Goal: Contribute content: Add original content to the website for others to see

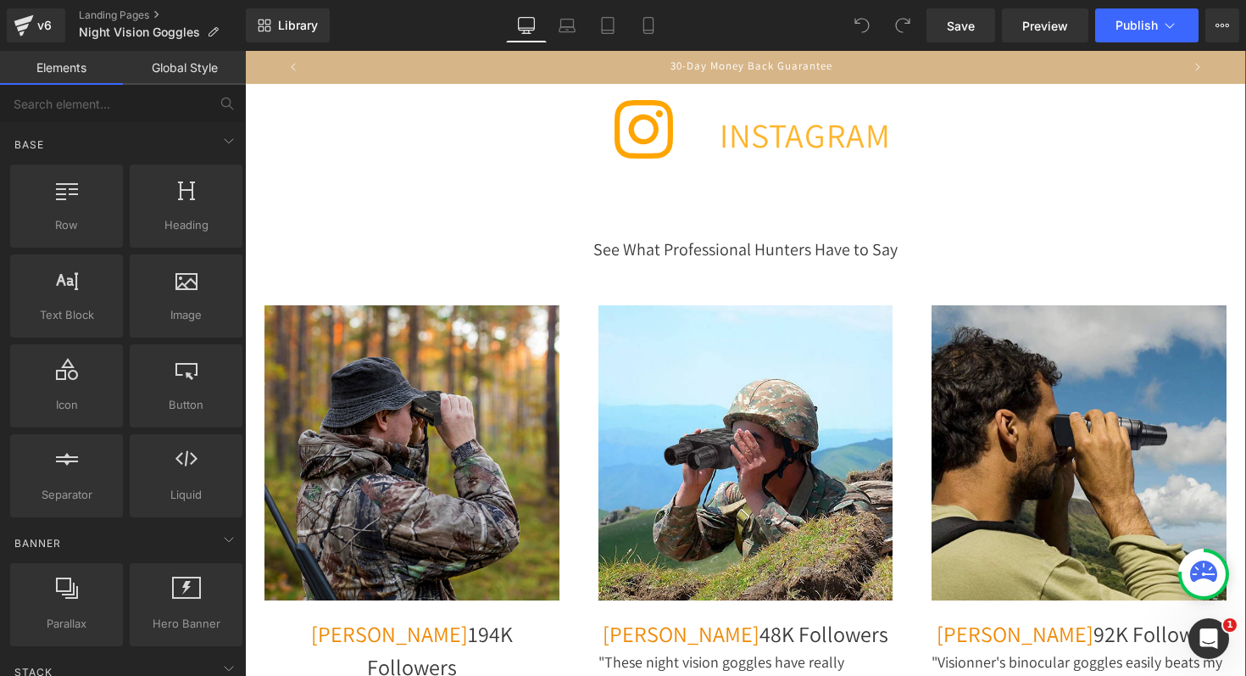
scroll to position [7214, 0]
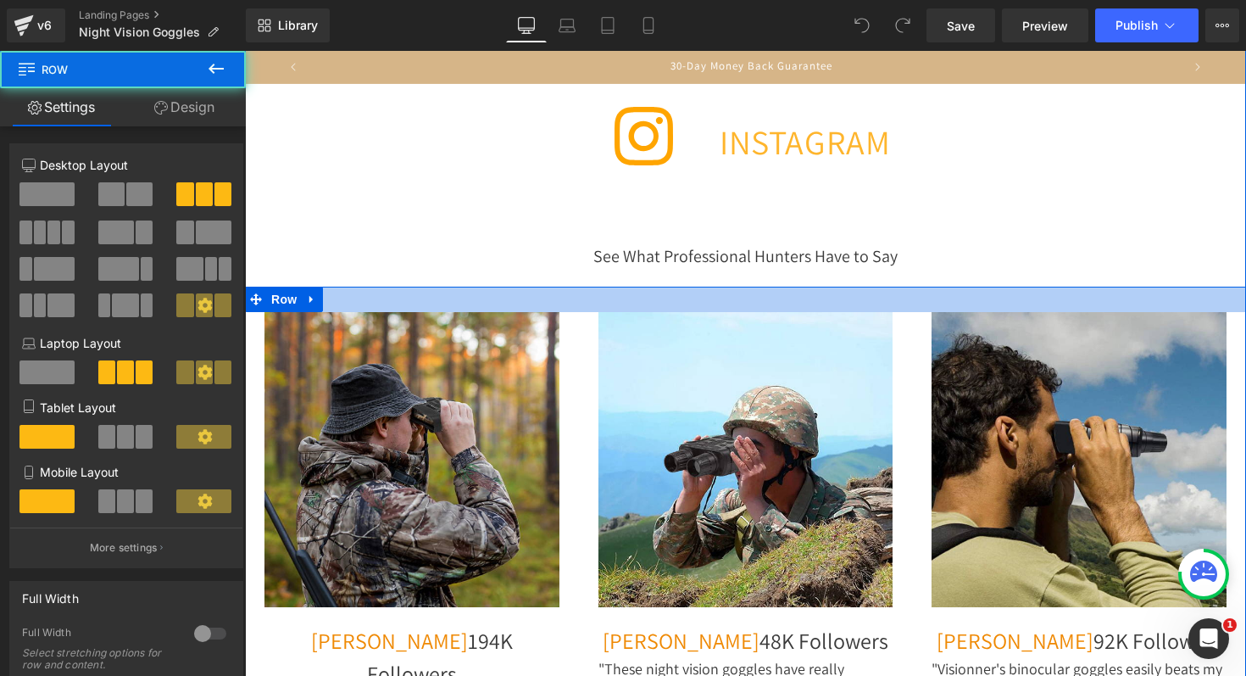
click at [549, 287] on div at bounding box center [745, 299] width 1001 height 25
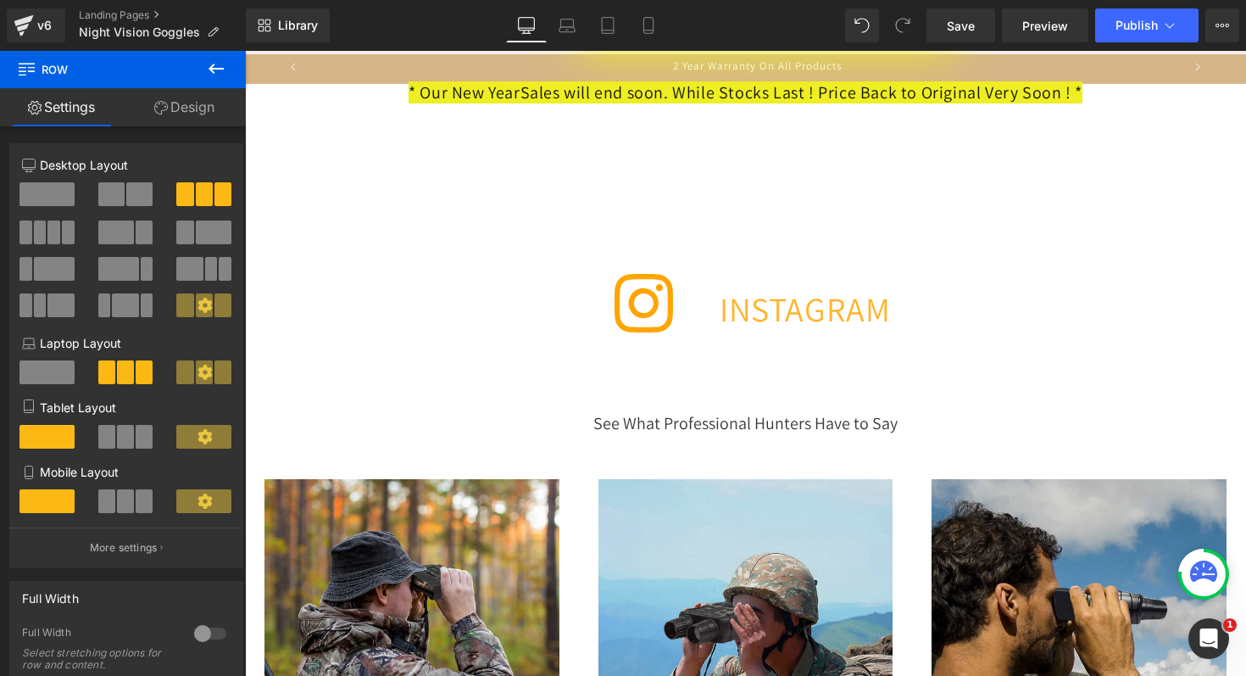
scroll to position [7050, 0]
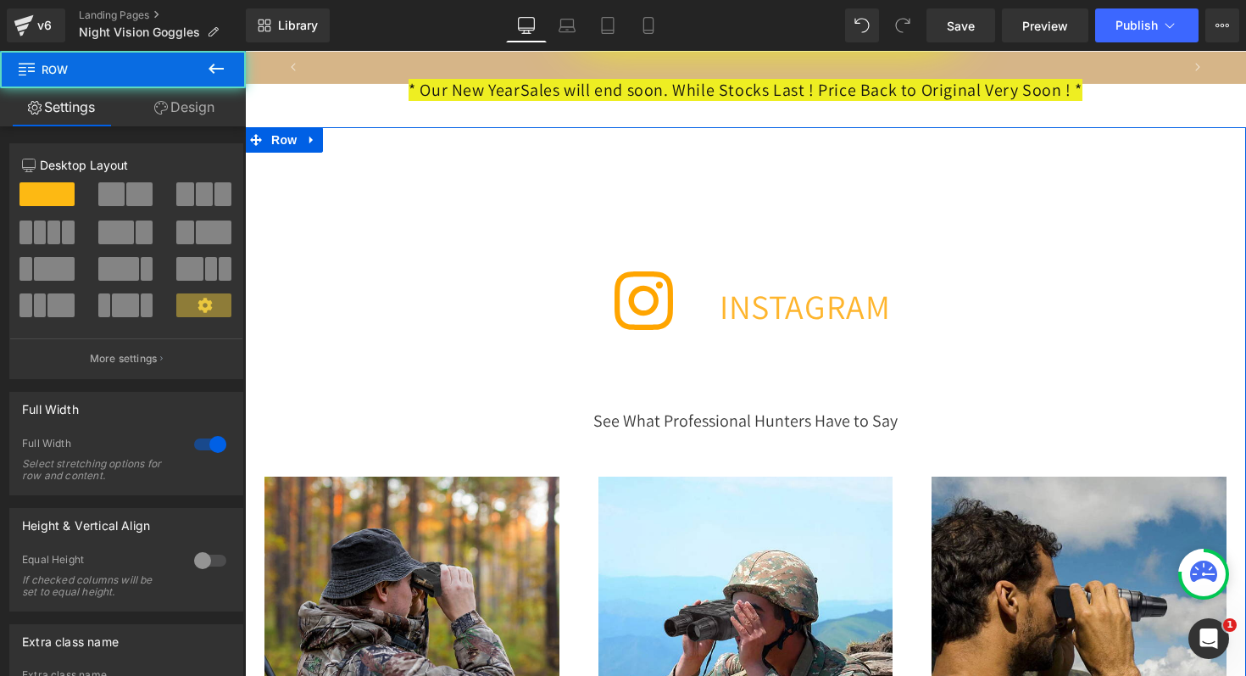
click at [511, 273] on div at bounding box center [644, 305] width 772 height 68
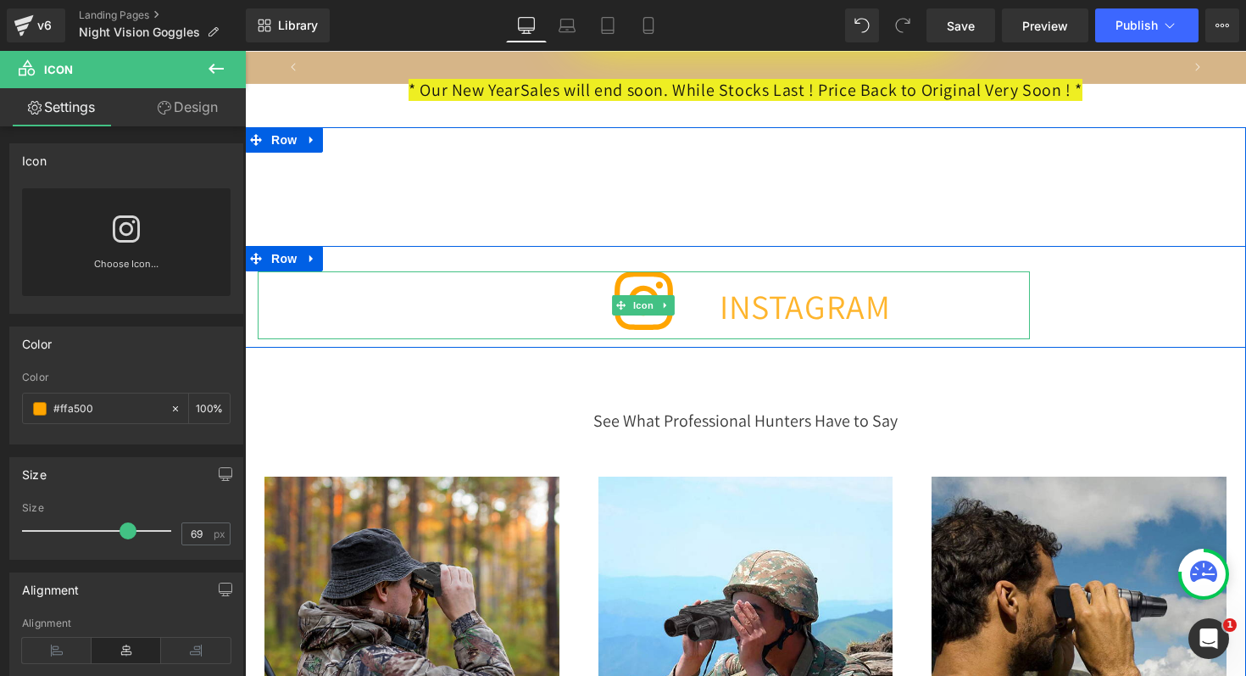
scroll to position [0, 0]
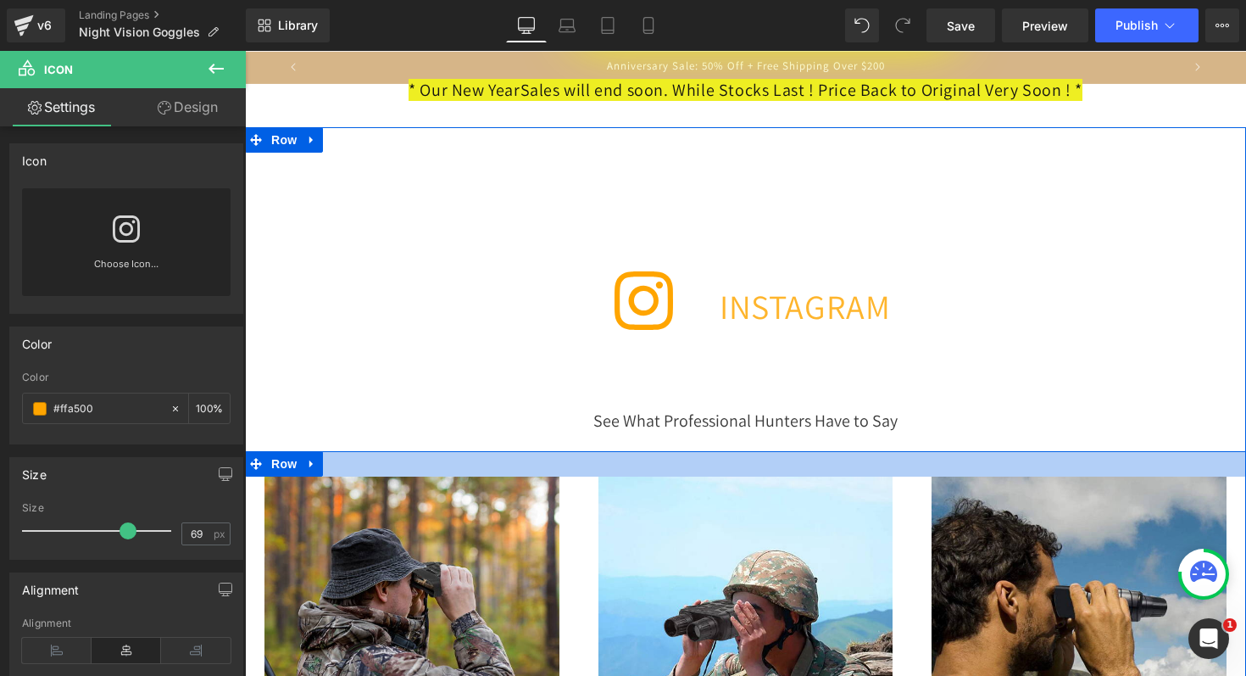
click at [559, 451] on div at bounding box center [745, 463] width 1001 height 25
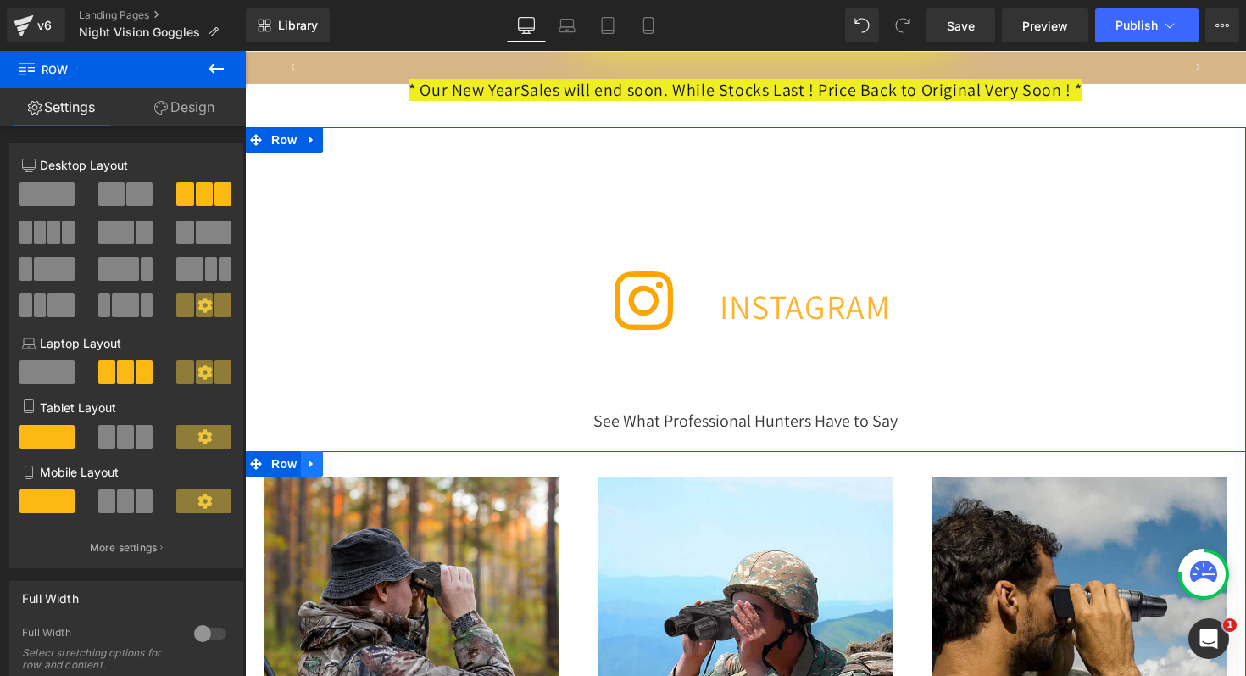
scroll to position [0, 868]
click at [316, 458] on link at bounding box center [312, 463] width 22 height 25
click at [375, 458] on icon at bounding box center [378, 464] width 12 height 13
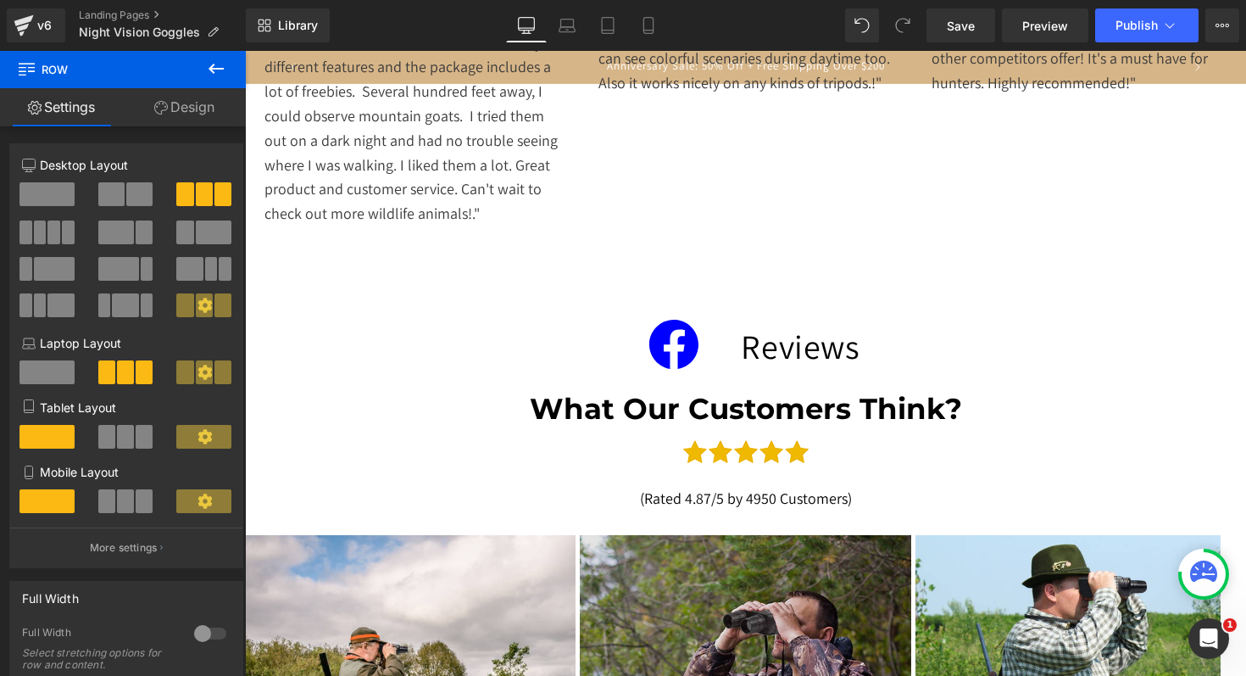
scroll to position [7992, 0]
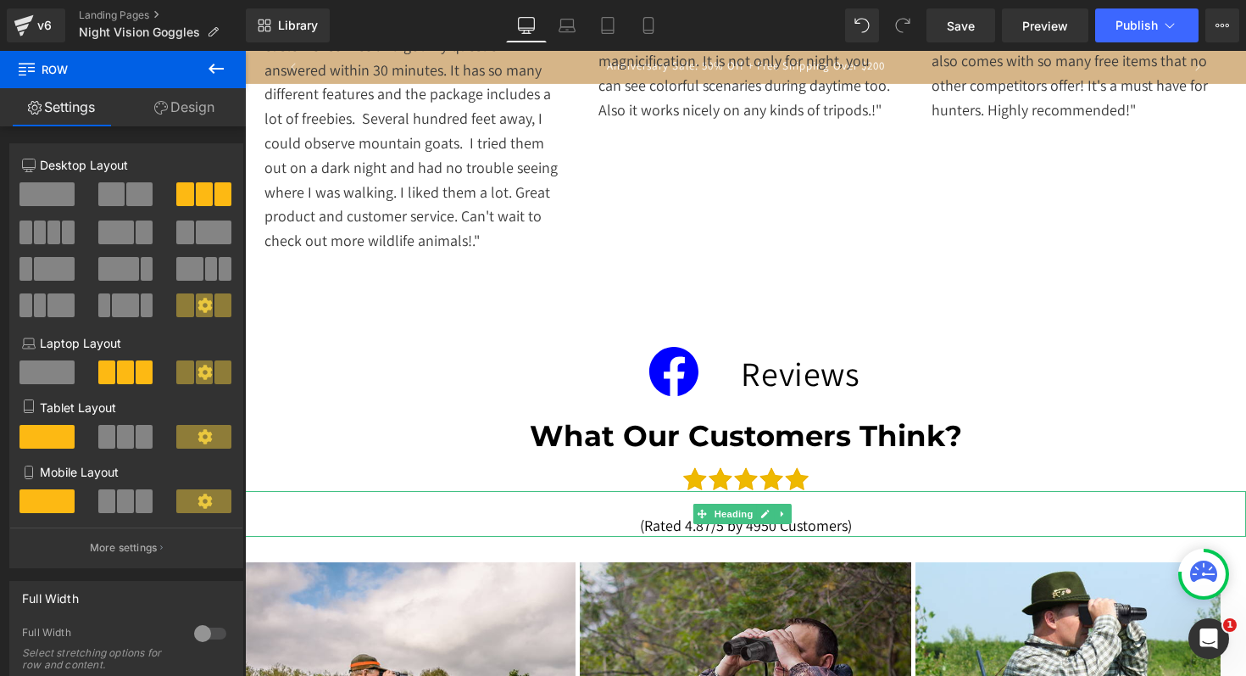
click at [561, 514] on h1 "(Rated 4.87/5 by 4950 Customers)" at bounding box center [745, 525] width 1001 height 23
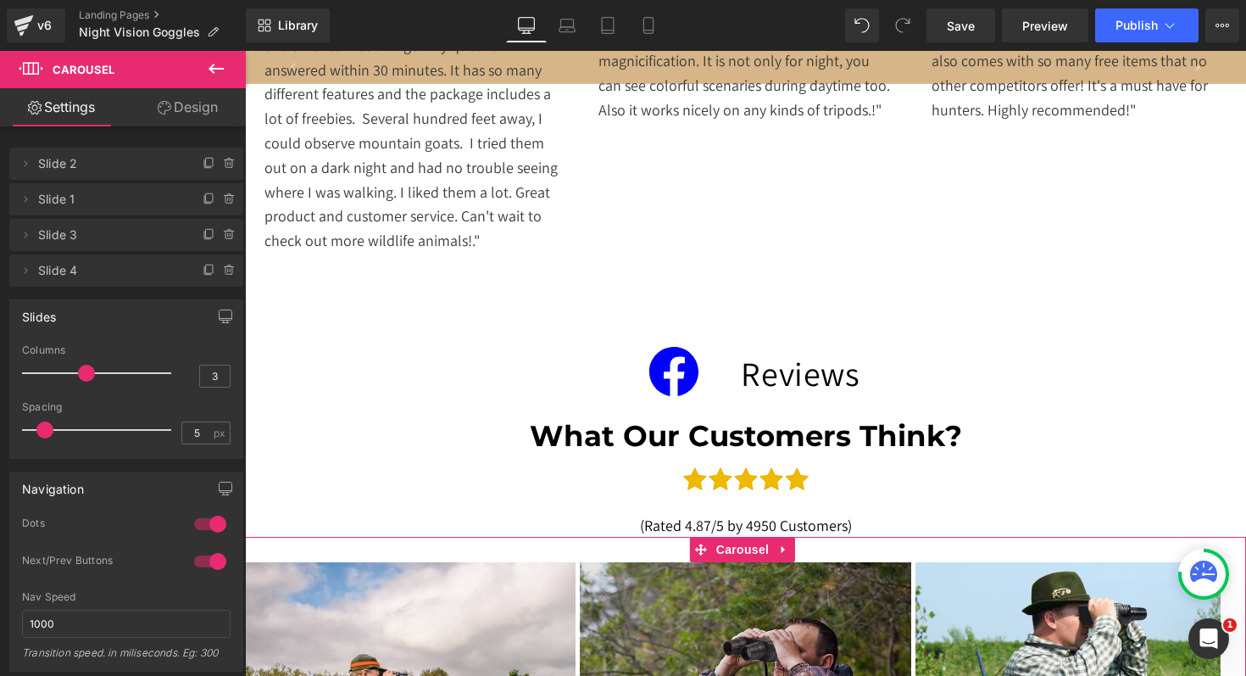
scroll to position [0, 1736]
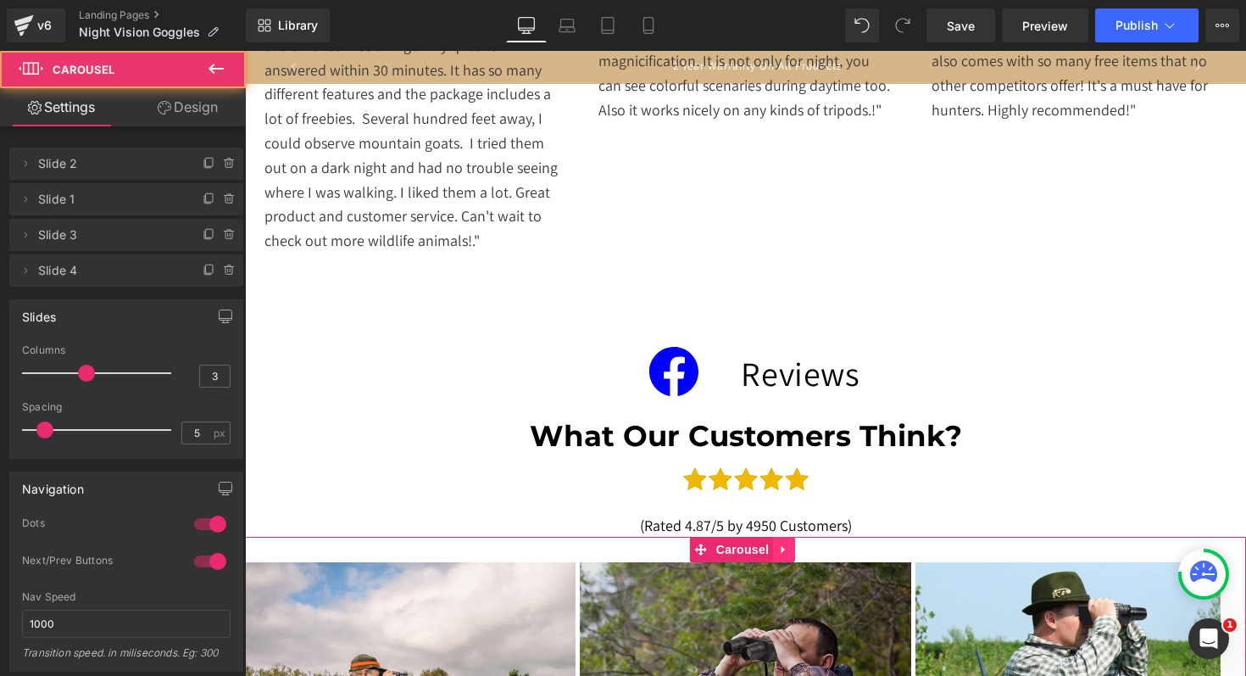
click at [780, 543] on icon at bounding box center [784, 549] width 12 height 13
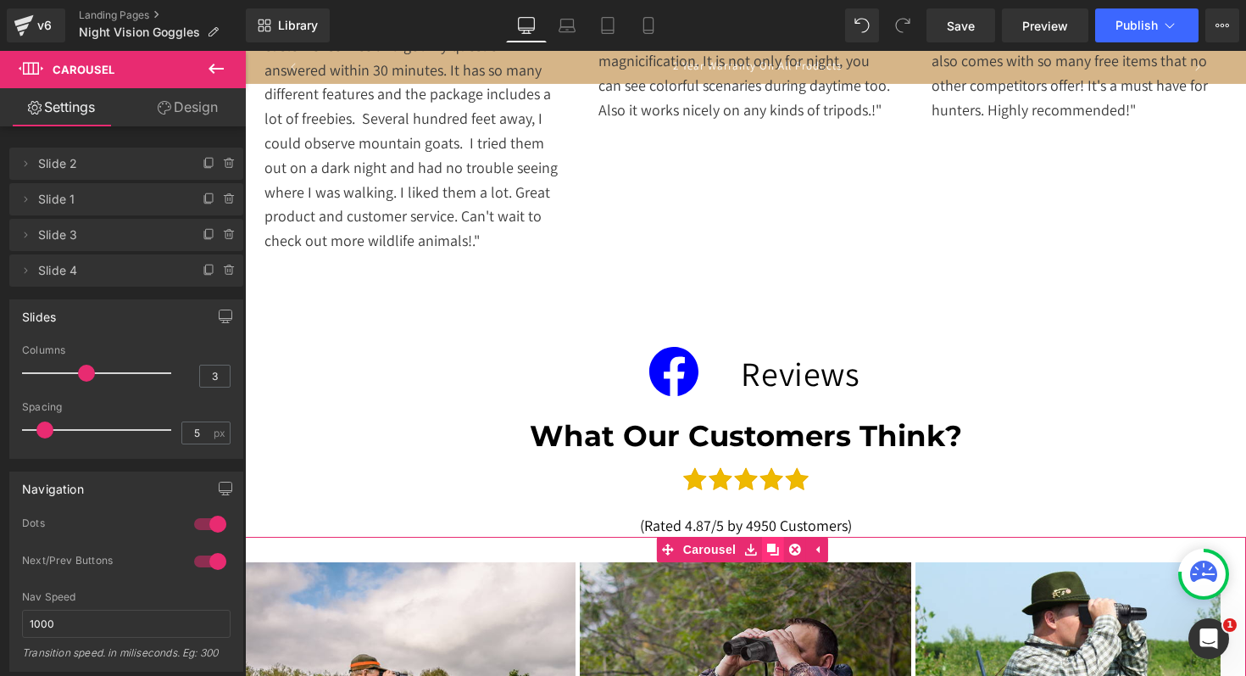
click at [770, 543] on icon at bounding box center [773, 549] width 12 height 12
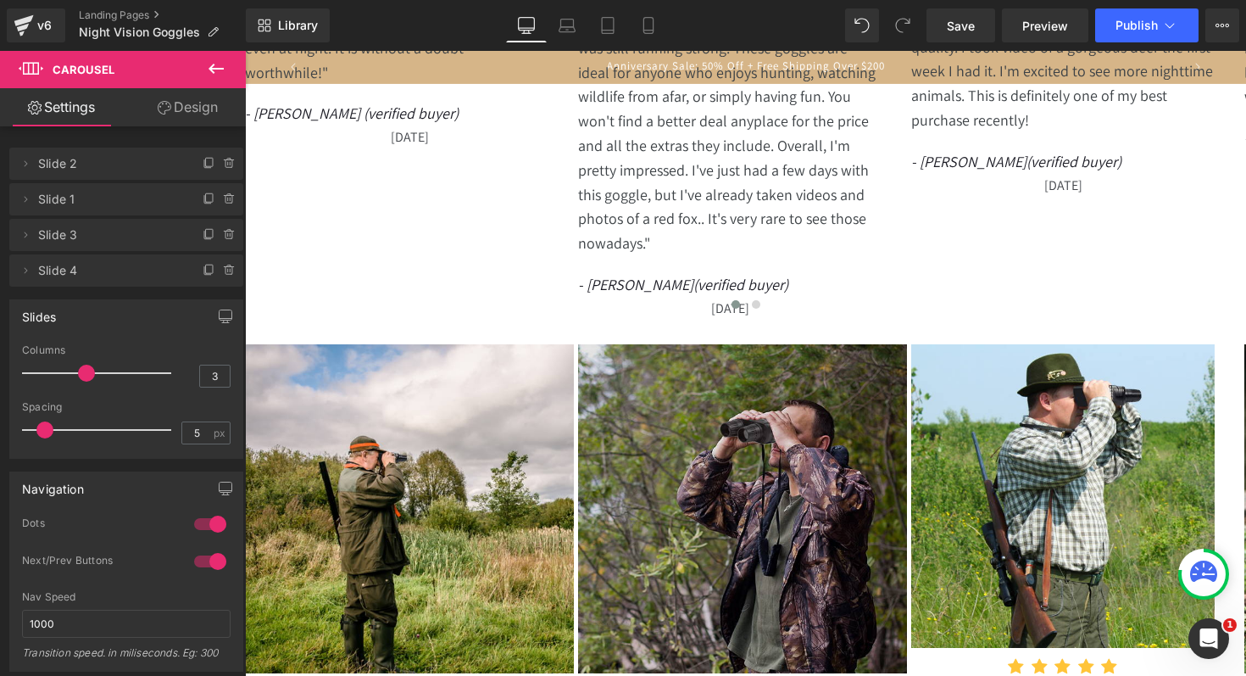
scroll to position [8987, 0]
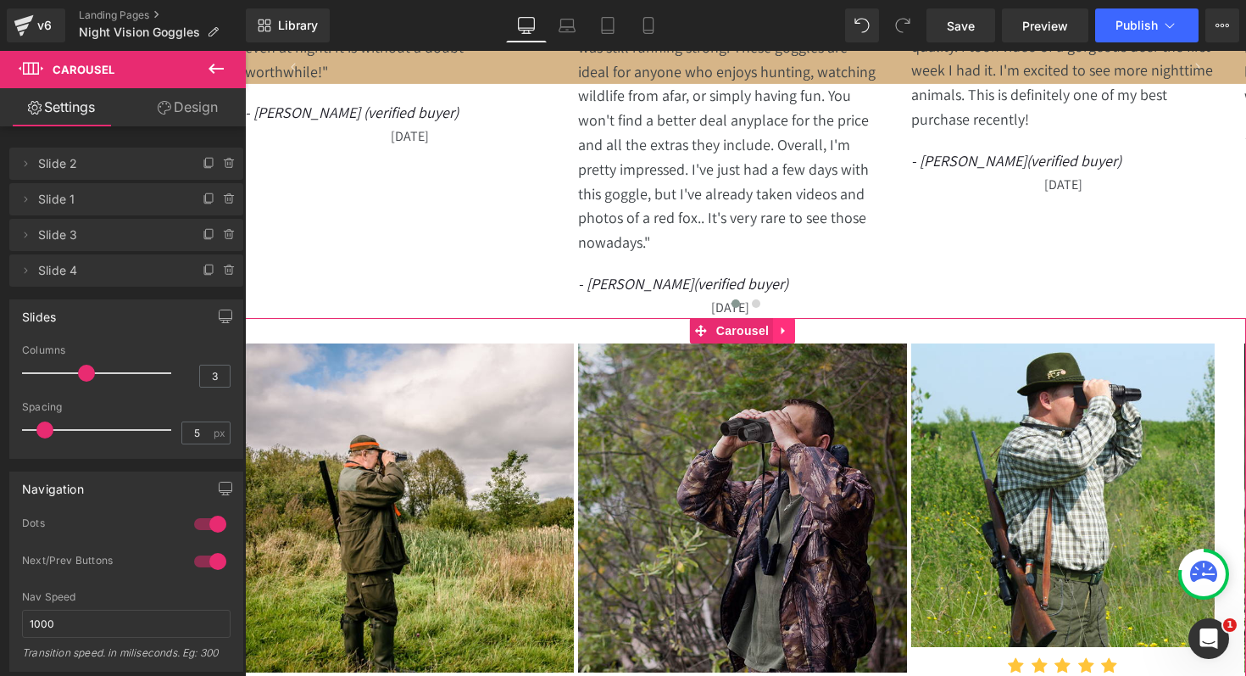
scroll to position [0, 868]
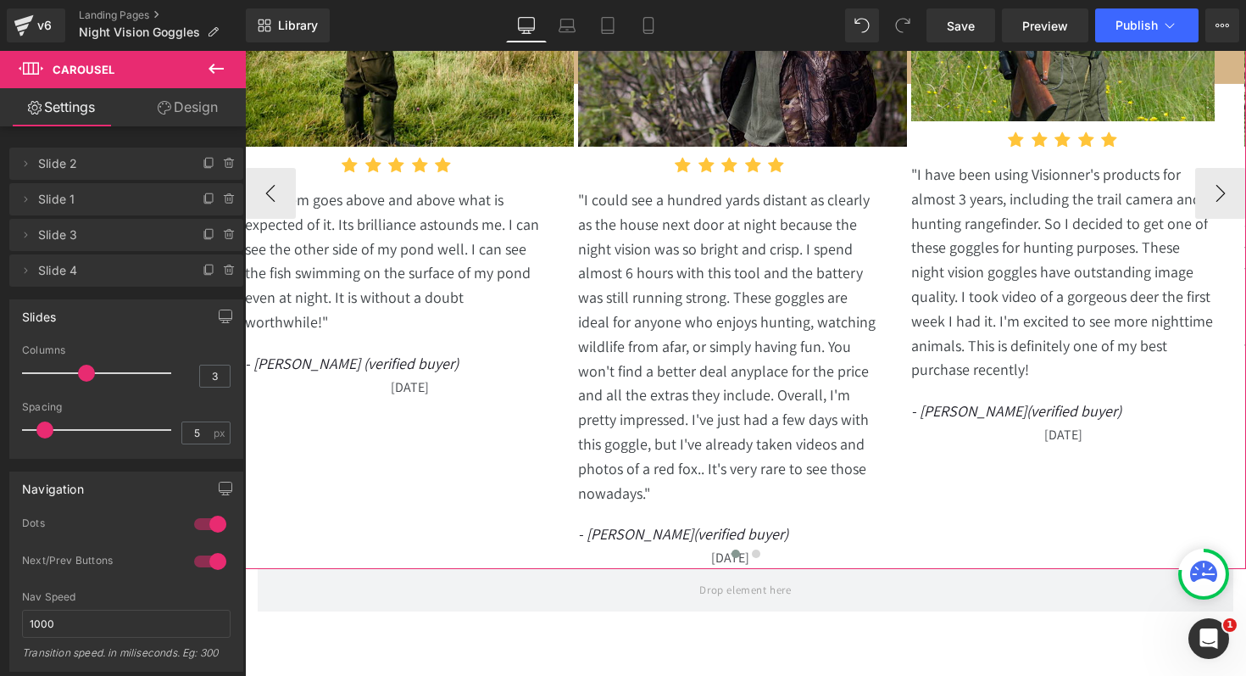
scroll to position [0, 1736]
click at [828, 545] on div at bounding box center [745, 557] width 1001 height 25
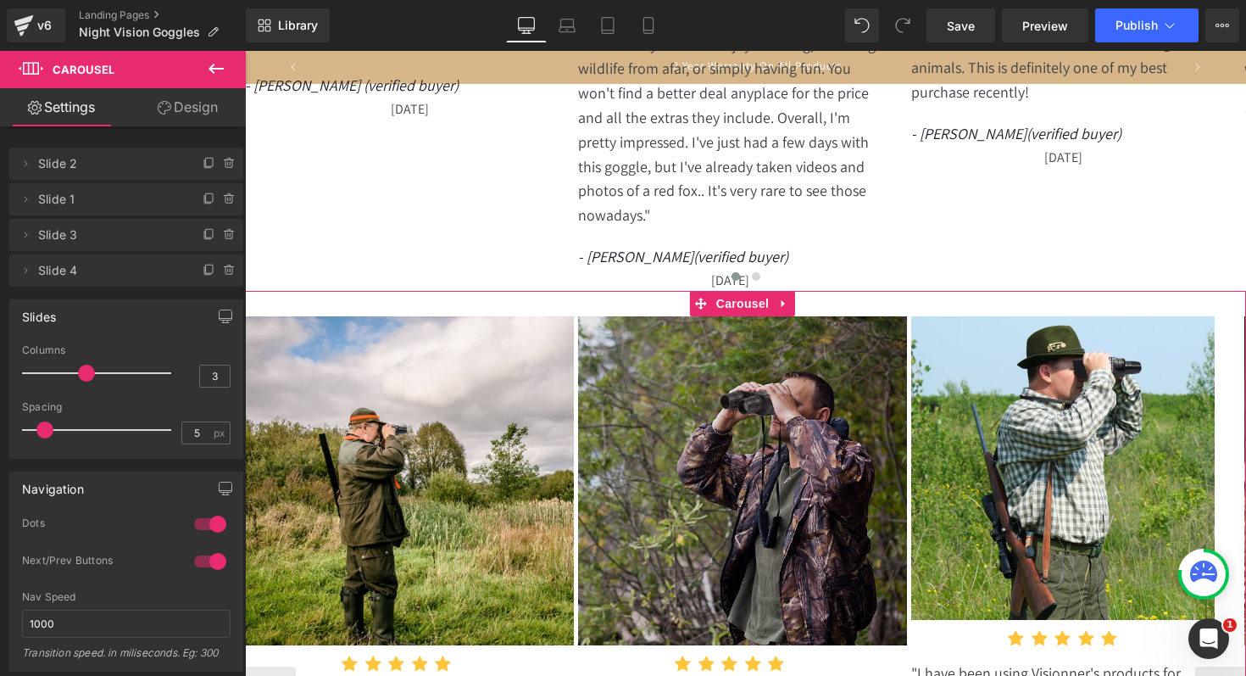
scroll to position [8991, 0]
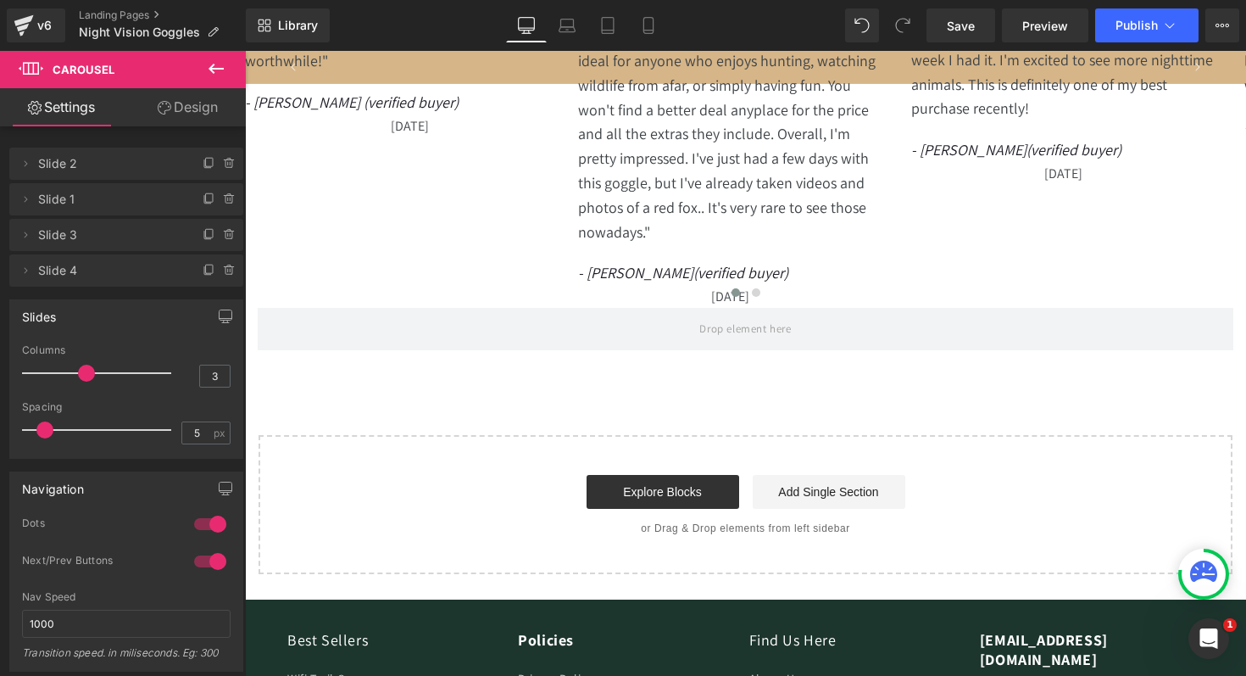
scroll to position [0, 868]
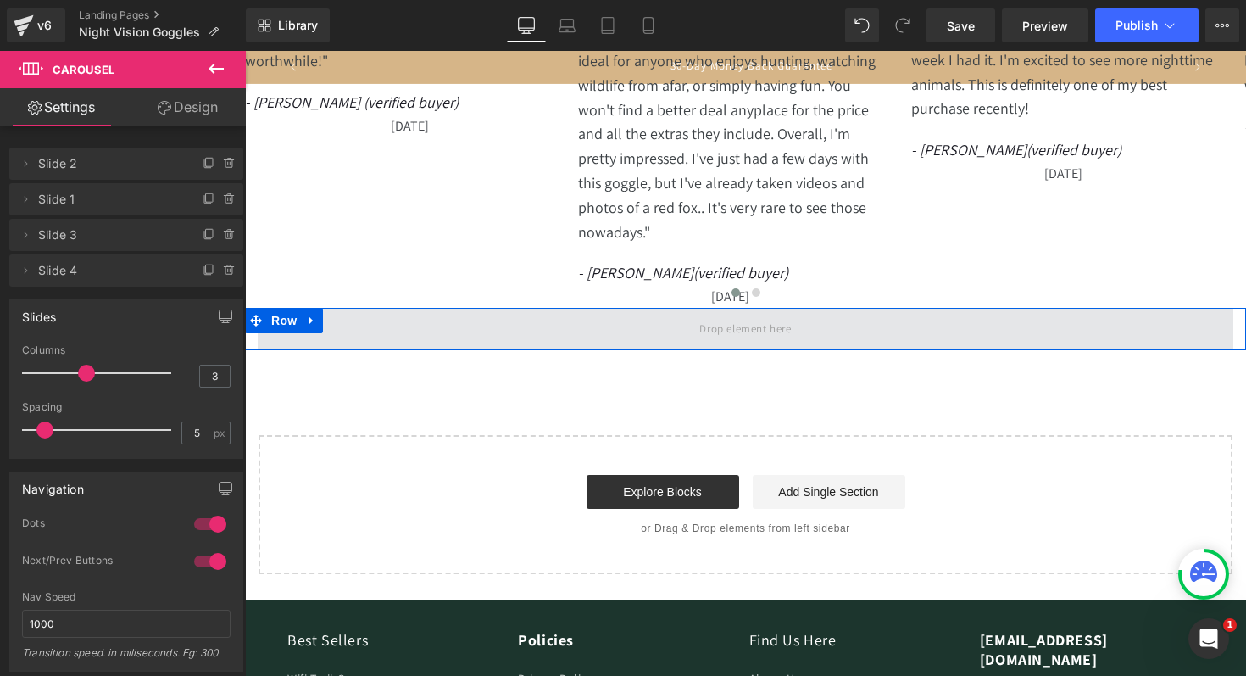
click at [812, 308] on span at bounding box center [746, 329] width 976 height 42
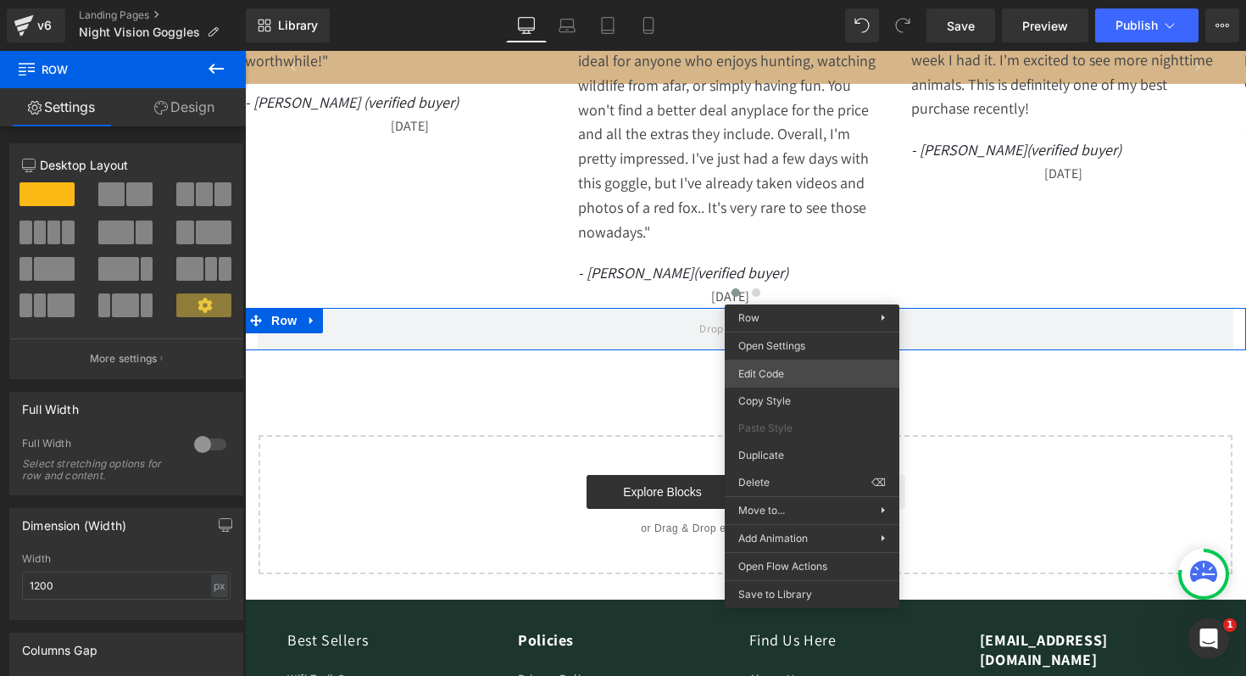
scroll to position [0, 1736]
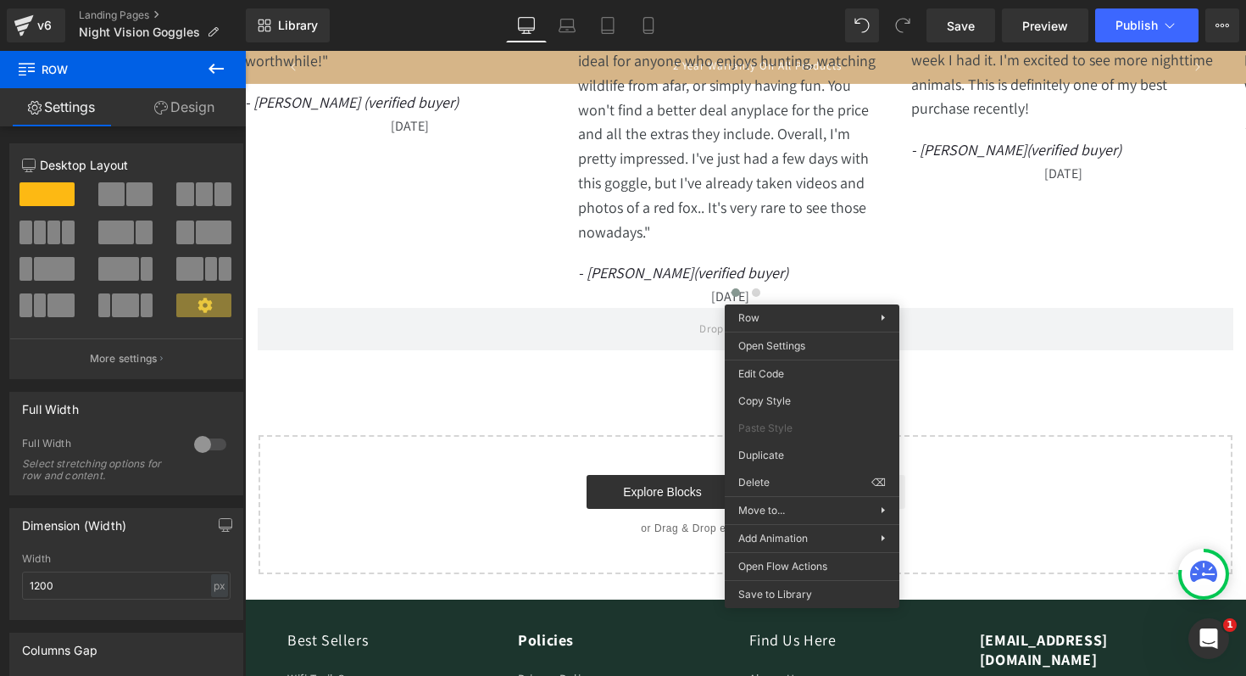
click at [980, 437] on div "Start building your page Explore Blocks Add Single Section or Drag & Drop eleme…" at bounding box center [745, 505] width 971 height 136
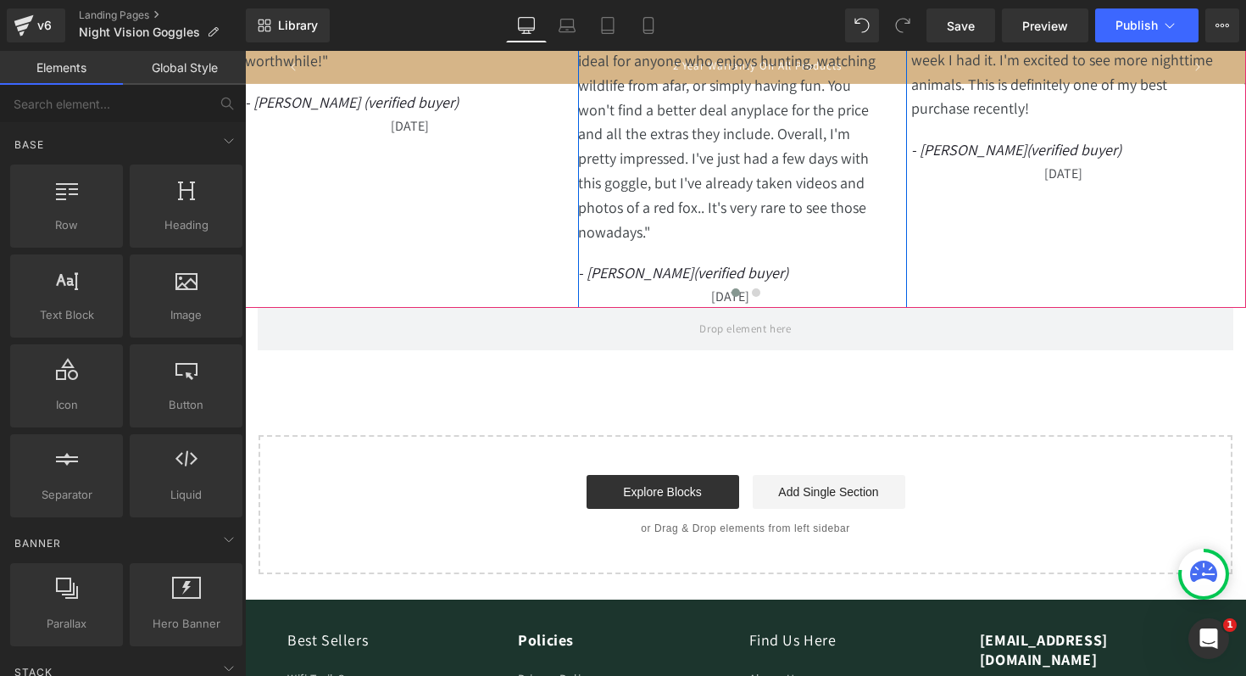
click at [888, 211] on div "Icon Icon Icon Icon Icon Icon List Hoz Text Block - [PERSON_NAME] M (verified b…" at bounding box center [742, 96] width 329 height 421
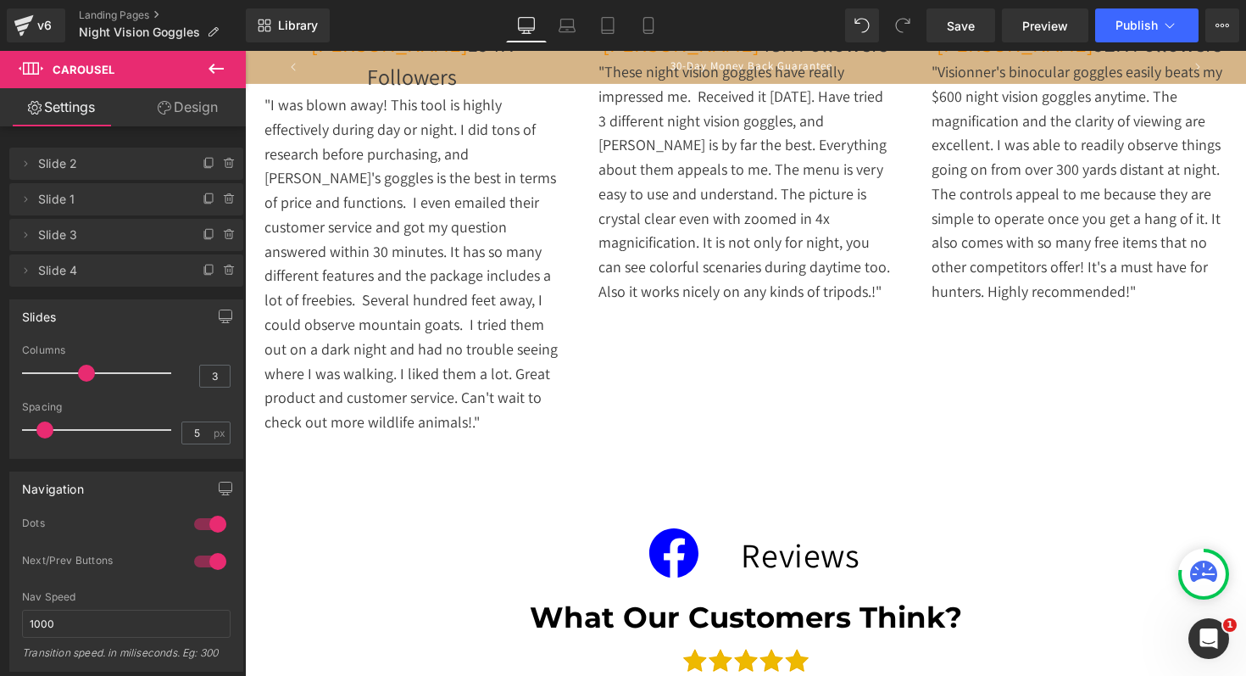
scroll to position [7812, 0]
click at [612, 26] on icon at bounding box center [607, 25] width 17 height 17
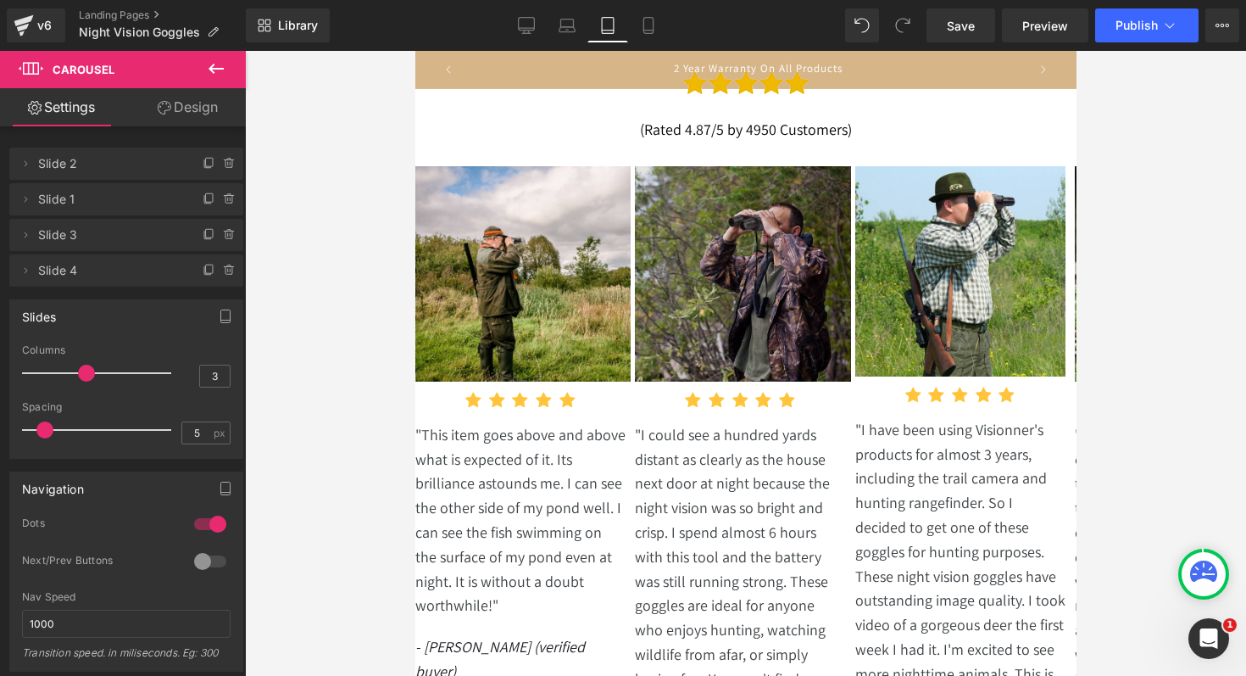
scroll to position [14031, 0]
click at [661, 27] on link "Mobile" at bounding box center [648, 25] width 41 height 34
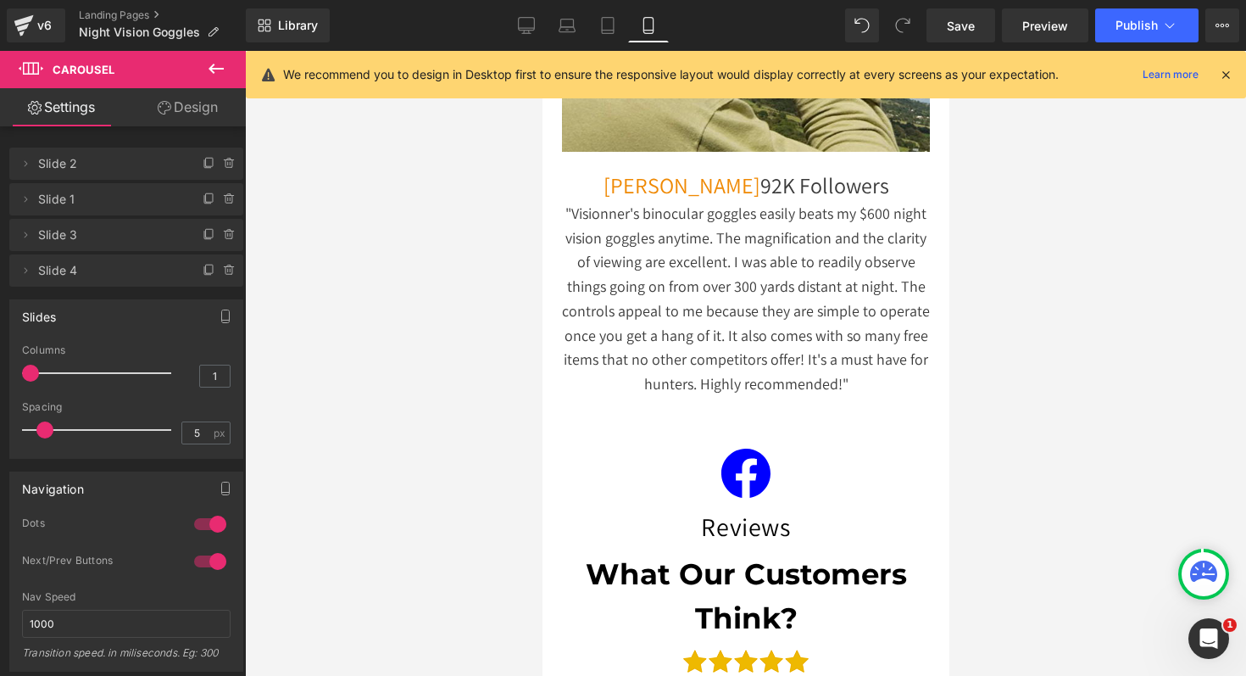
scroll to position [0, 0]
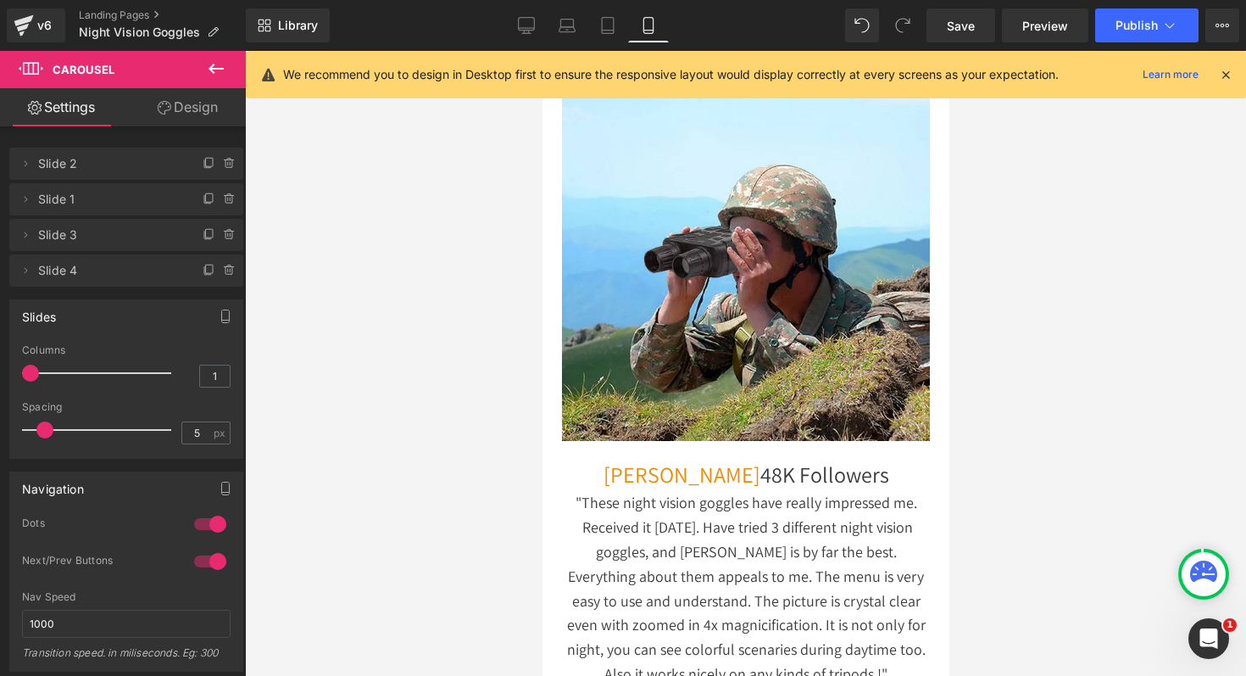
click at [718, 334] on img at bounding box center [745, 257] width 368 height 368
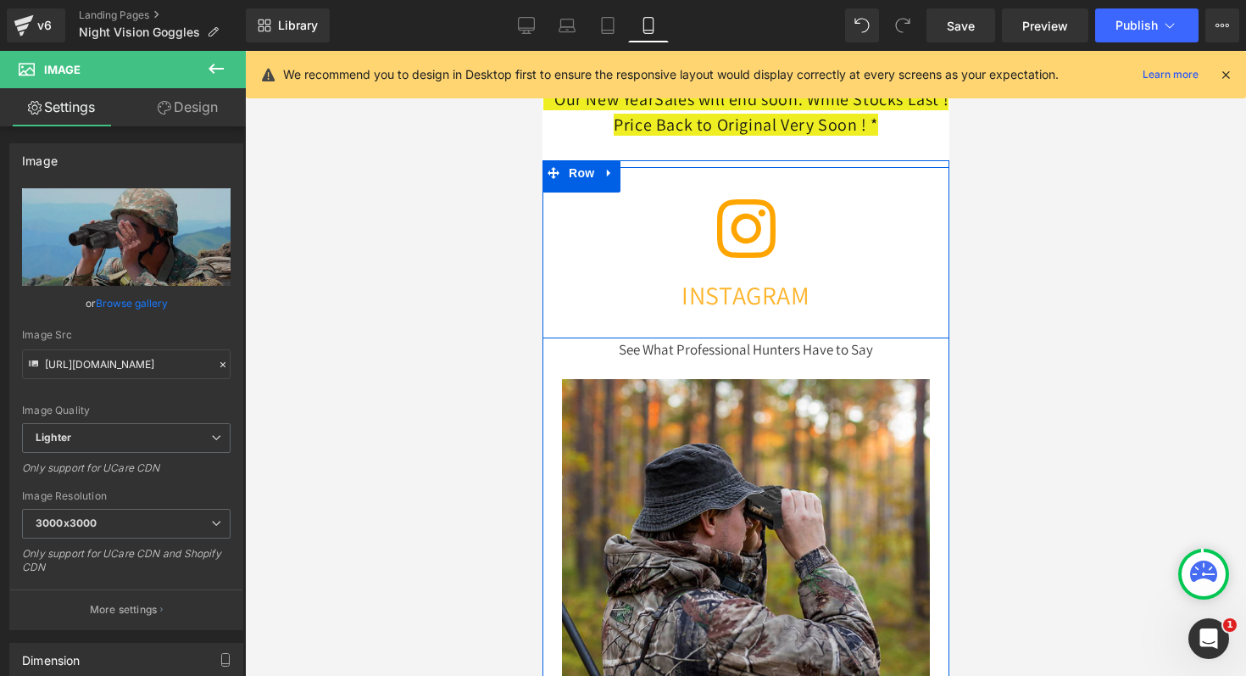
scroll to position [0, 304]
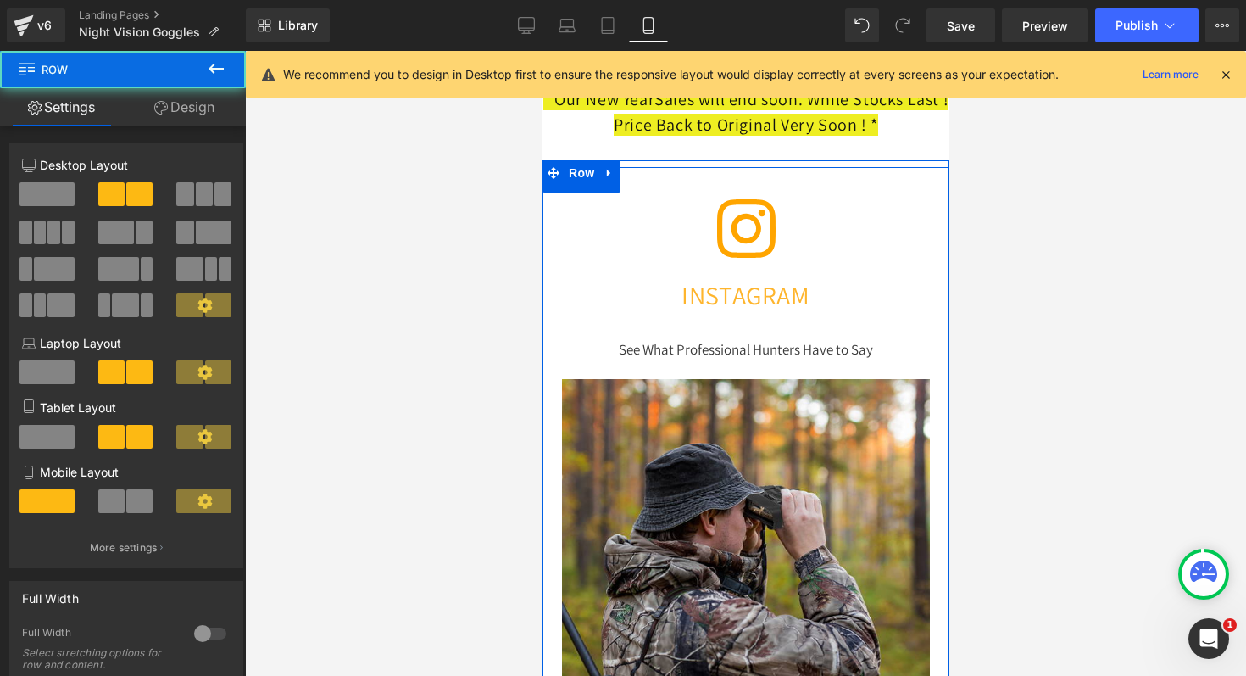
click at [686, 176] on div "Icon INSTAGRAM Heading Row" at bounding box center [745, 247] width 407 height 147
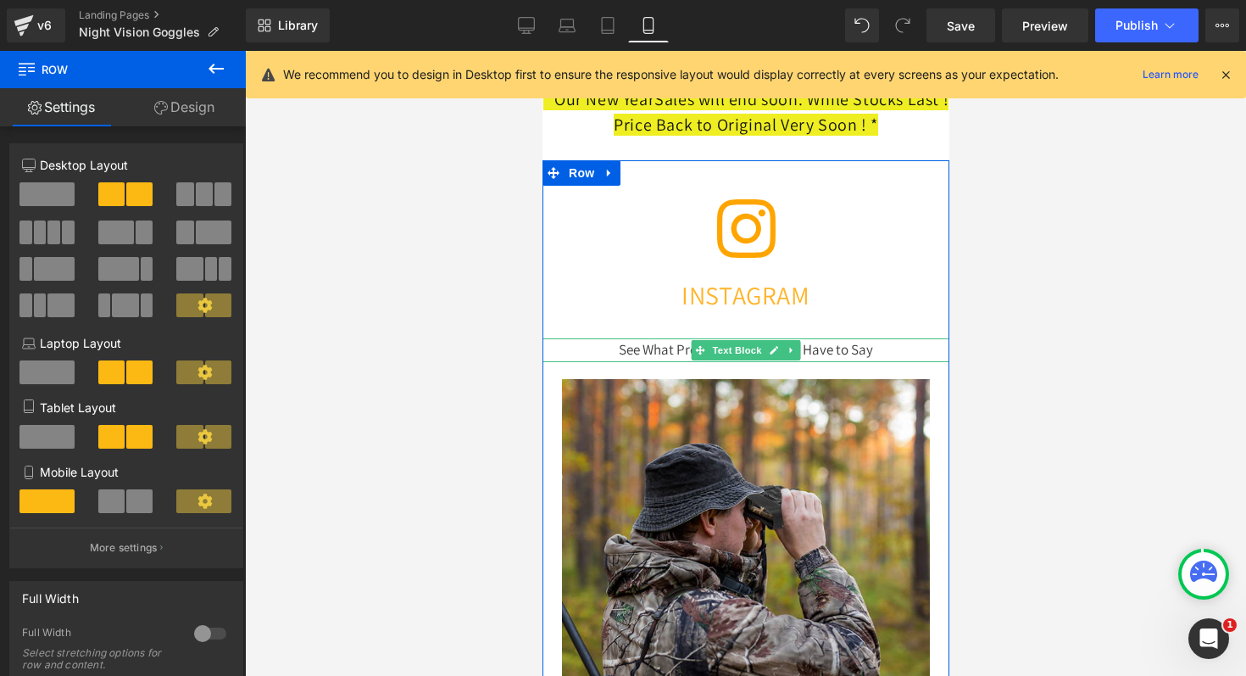
scroll to position [0, 609]
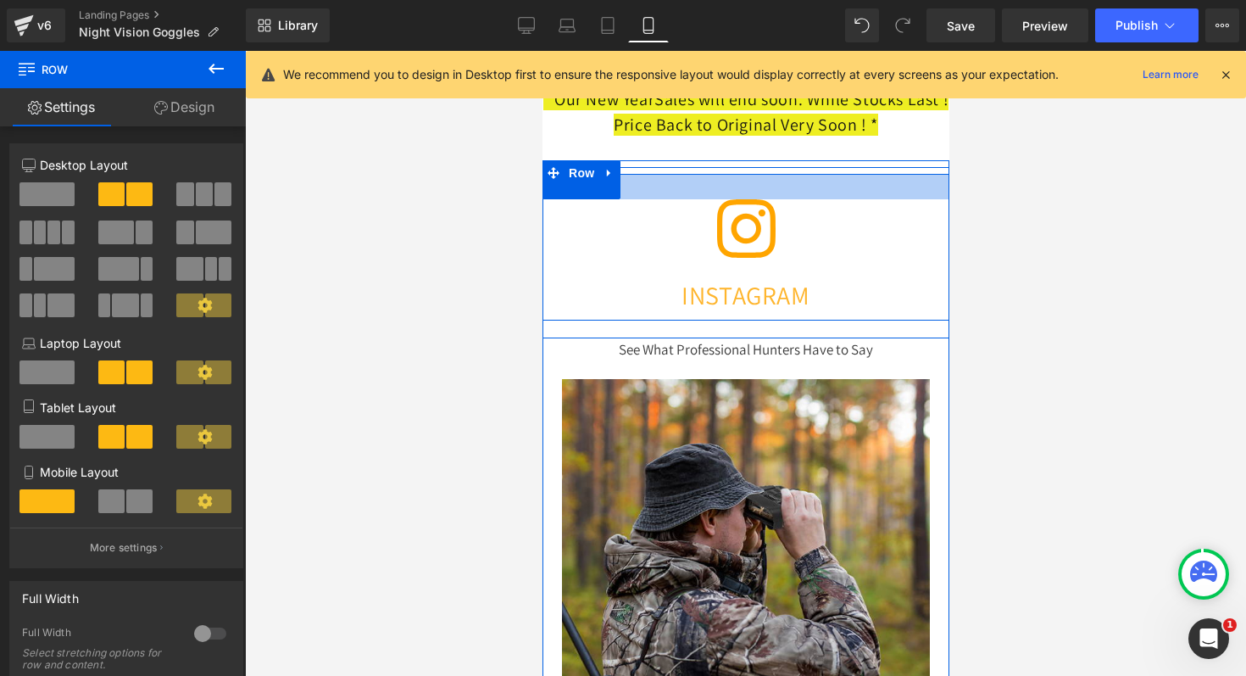
click at [934, 188] on div at bounding box center [745, 186] width 407 height 25
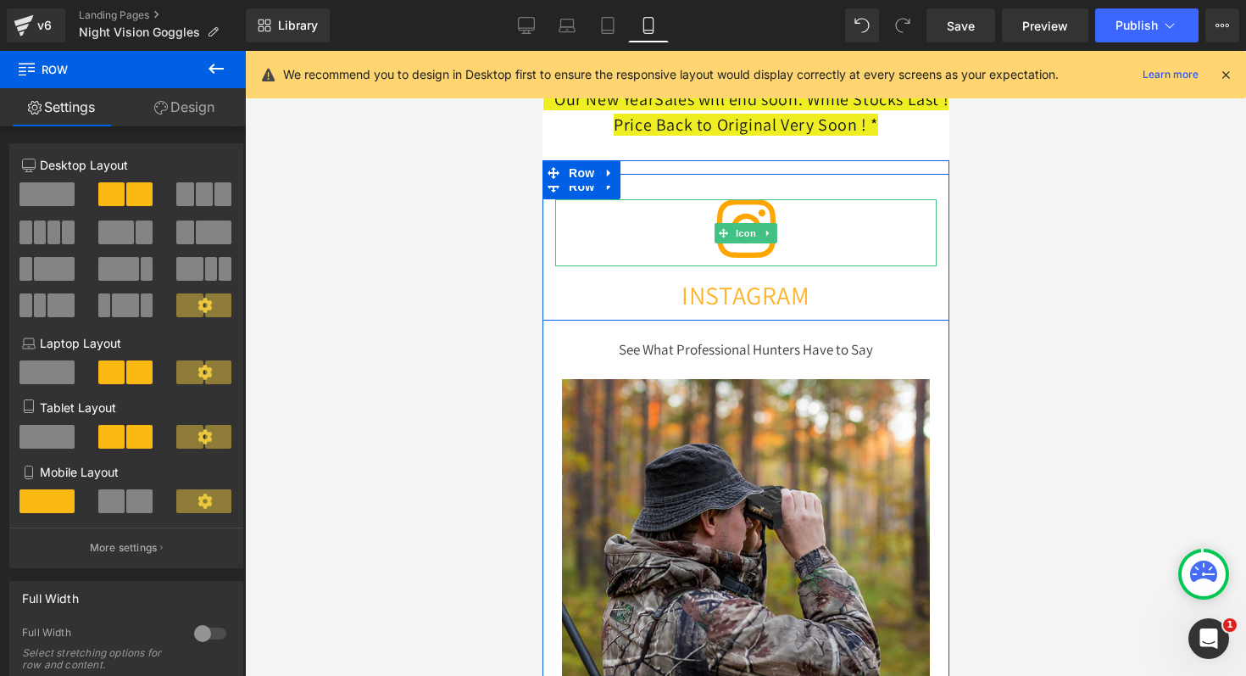
click at [896, 203] on div at bounding box center [745, 201] width 382 height 4
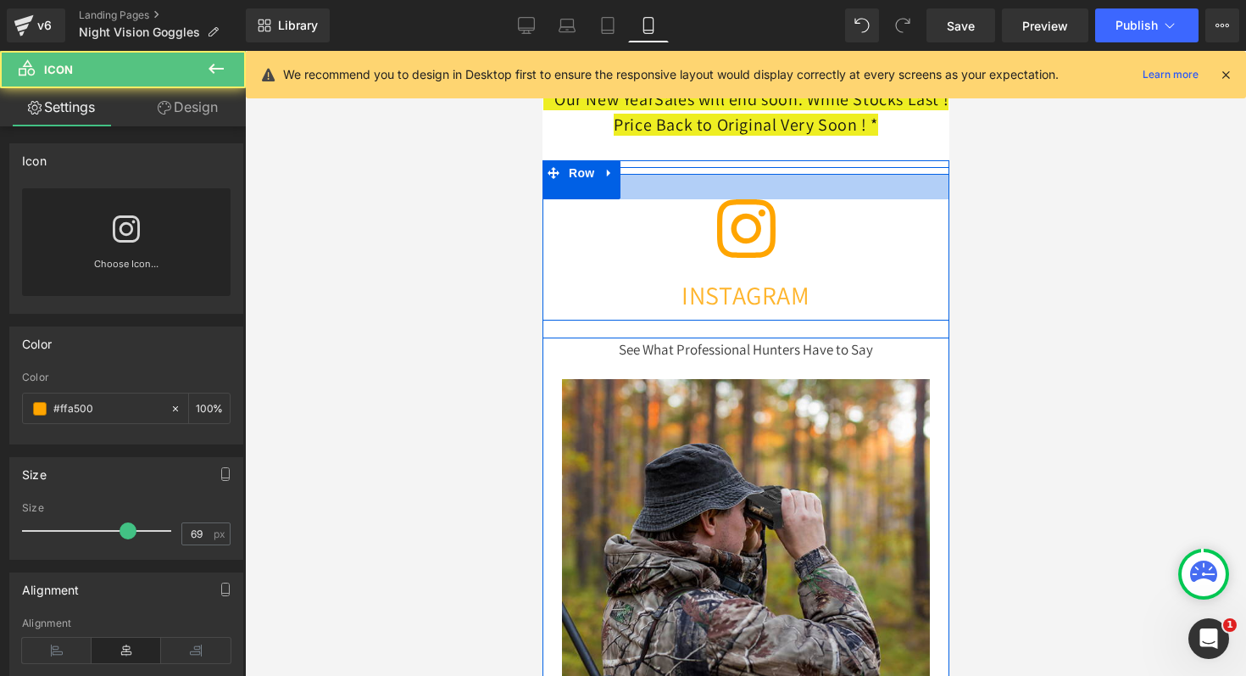
click at [877, 190] on div at bounding box center [745, 186] width 407 height 25
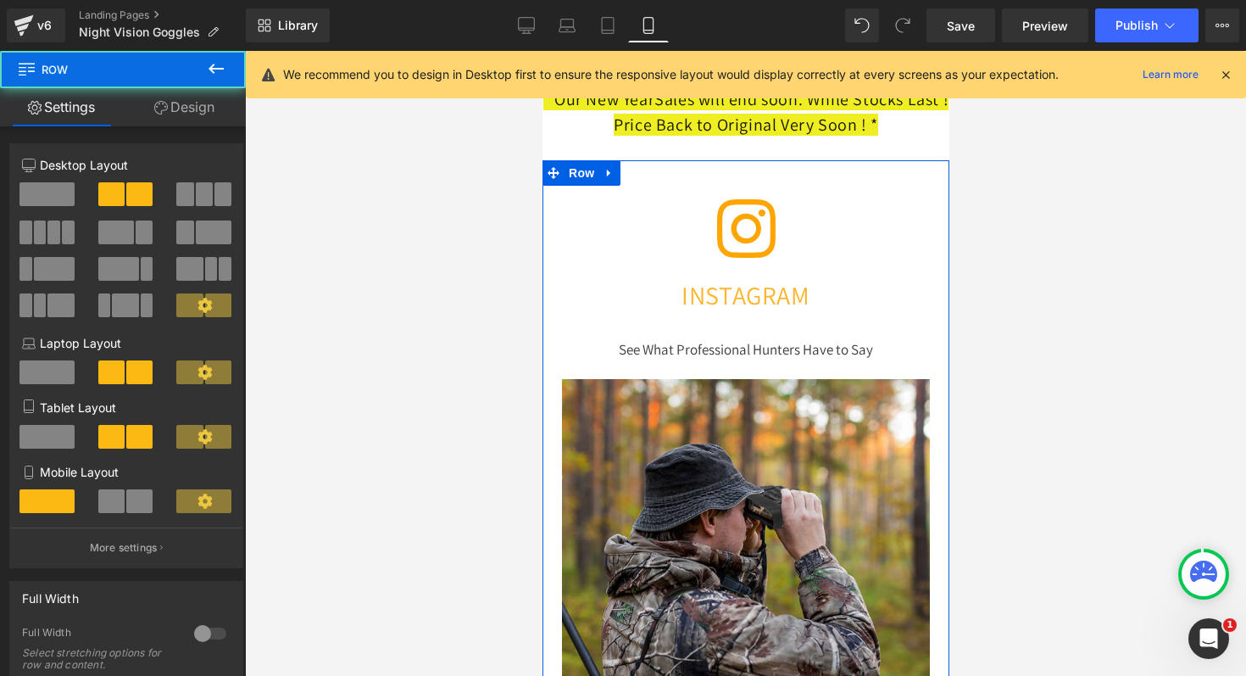
scroll to position [0, 0]
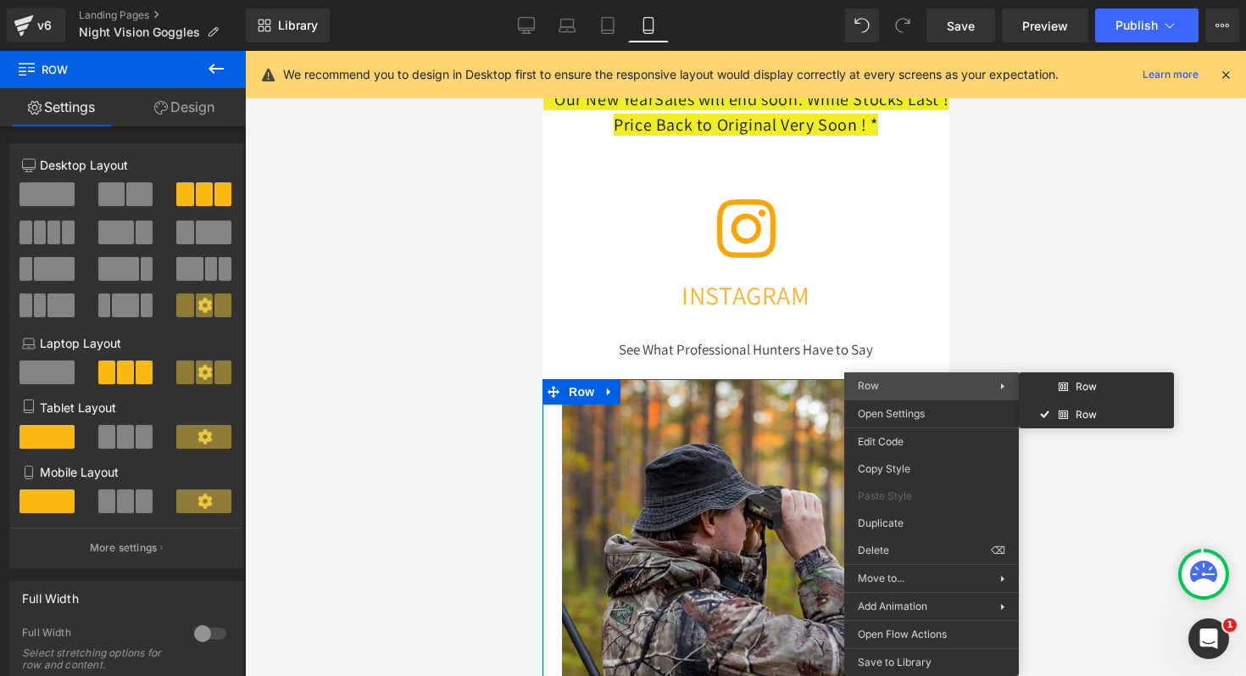
click at [925, 382] on span "Row" at bounding box center [929, 385] width 142 height 15
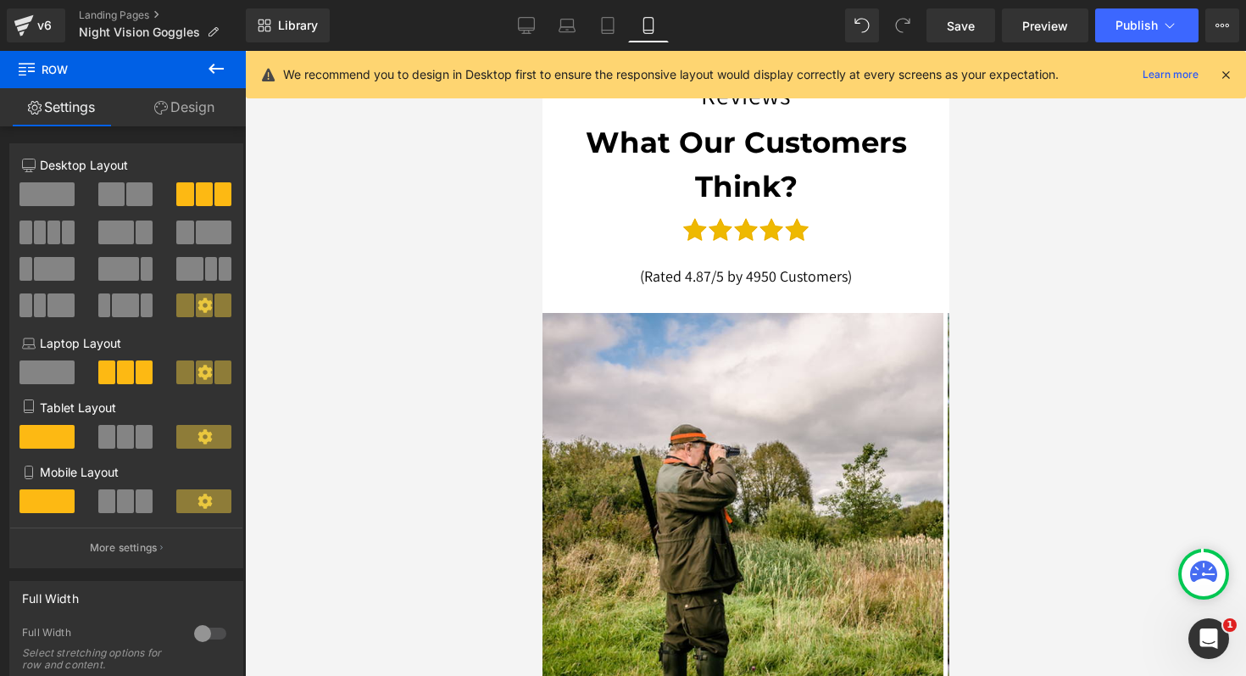
scroll to position [15337, 0]
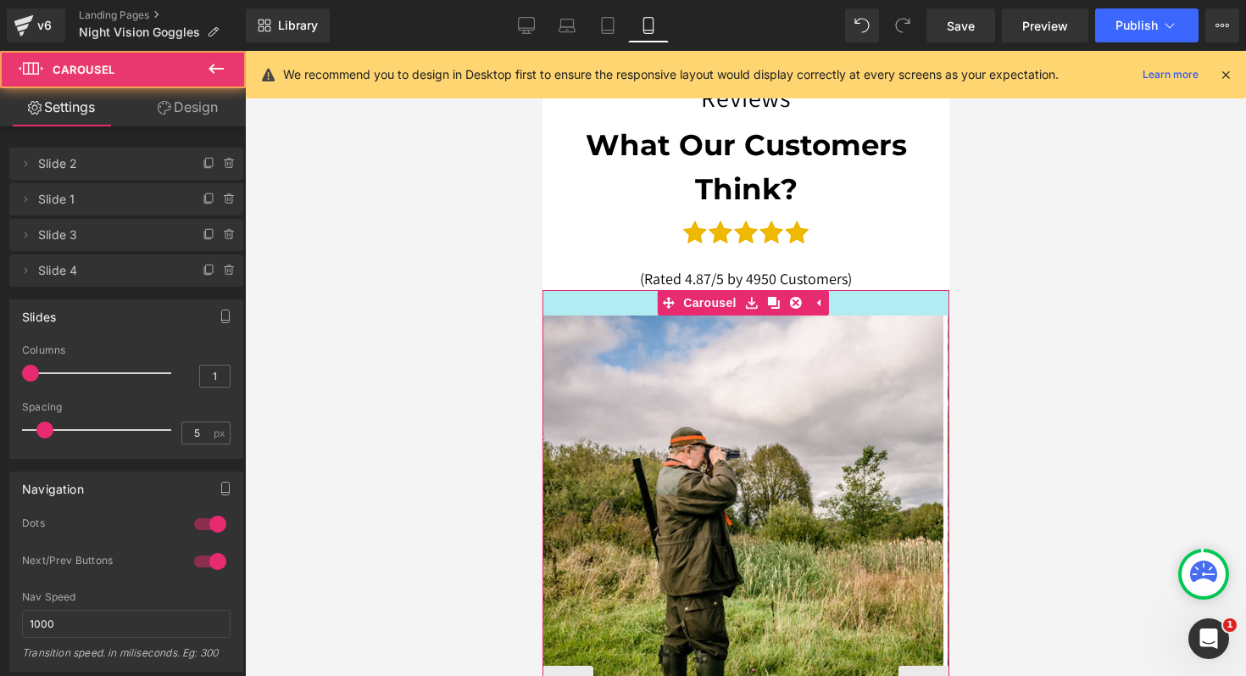
click at [905, 300] on div at bounding box center [745, 302] width 407 height 25
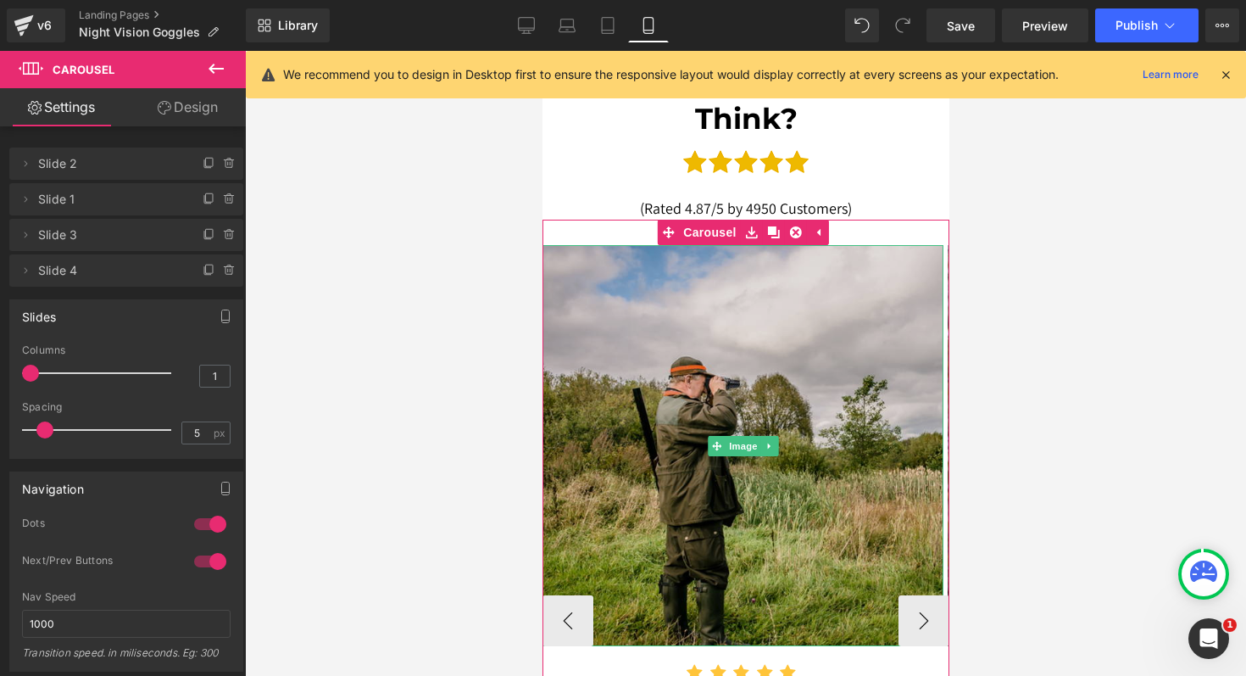
scroll to position [15406, 0]
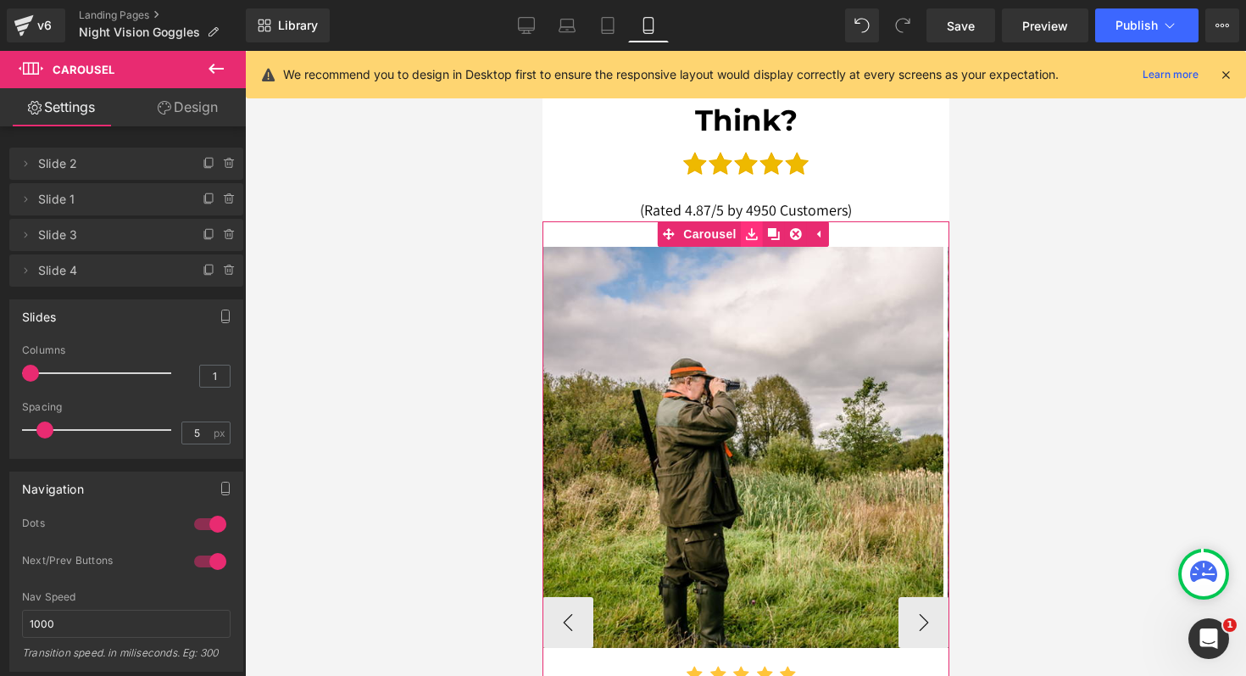
click at [746, 237] on icon at bounding box center [751, 234] width 12 height 12
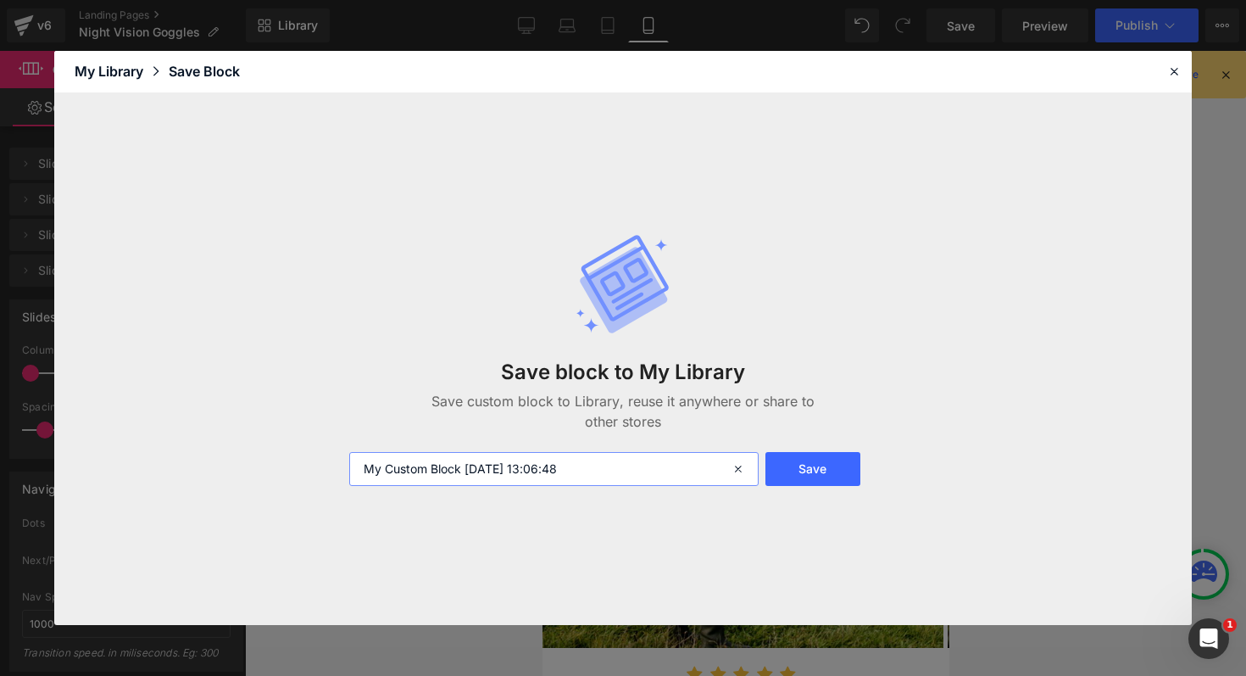
click at [664, 466] on input "My Custom Block [DATE] 13:06:48" at bounding box center [553, 469] width 409 height 34
type input "revs"
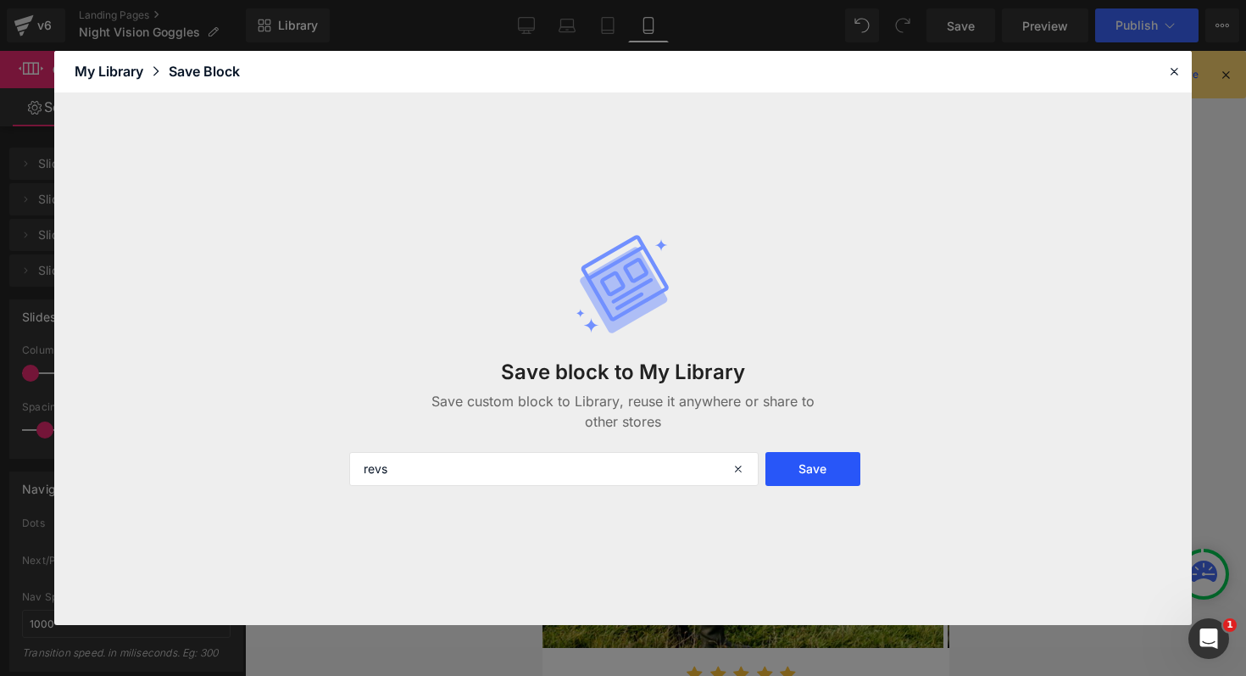
click at [806, 471] on button "Save" at bounding box center [813, 469] width 95 height 34
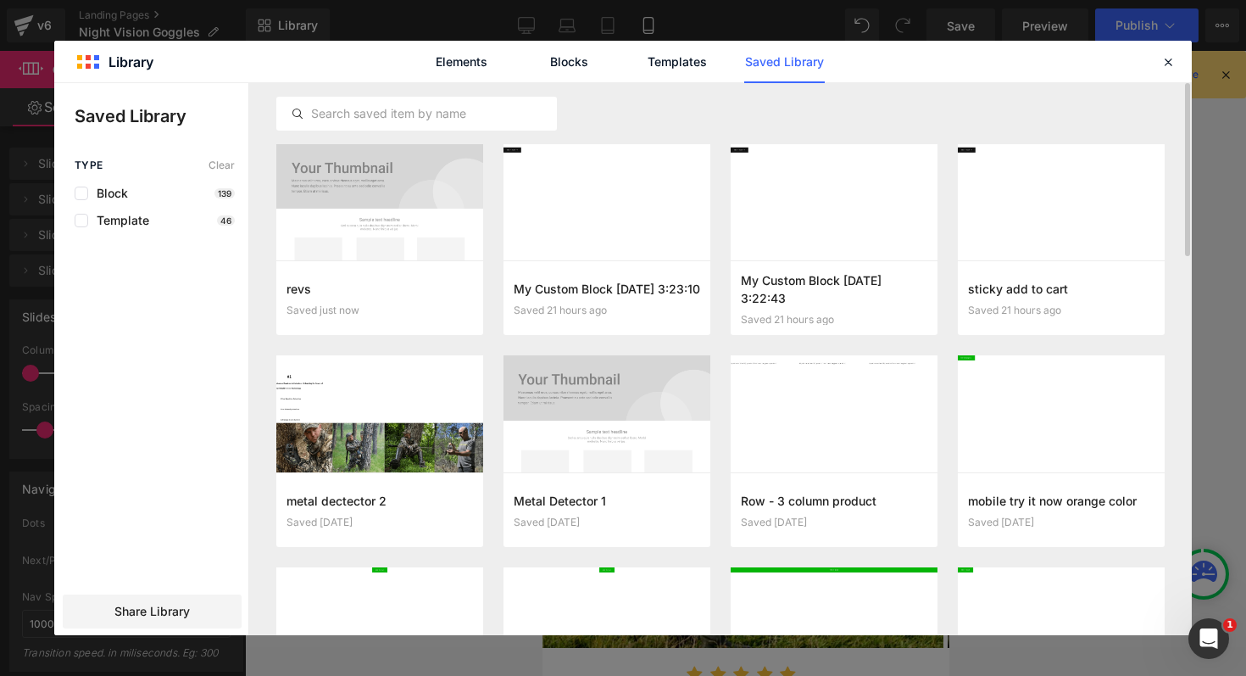
scroll to position [0, 0]
click at [744, 61] on link "Blocks" at bounding box center [784, 62] width 81 height 42
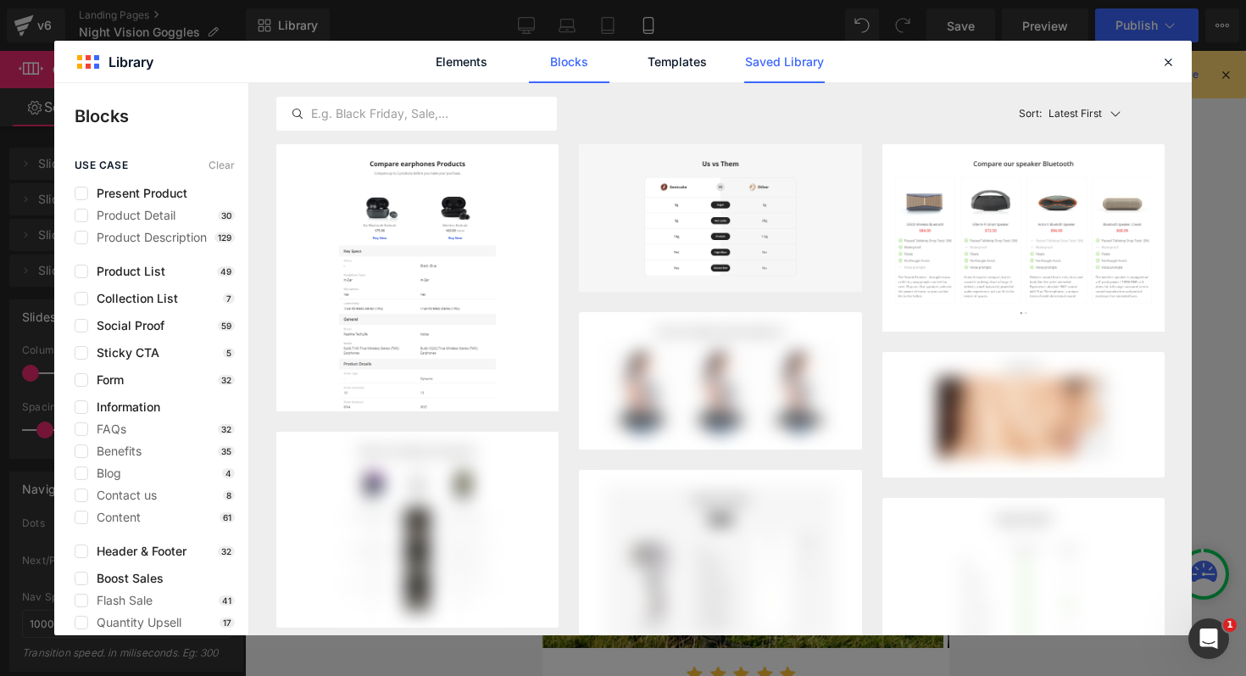
click at [0, 0] on link "Saved Library" at bounding box center [0, 0] width 0 height 0
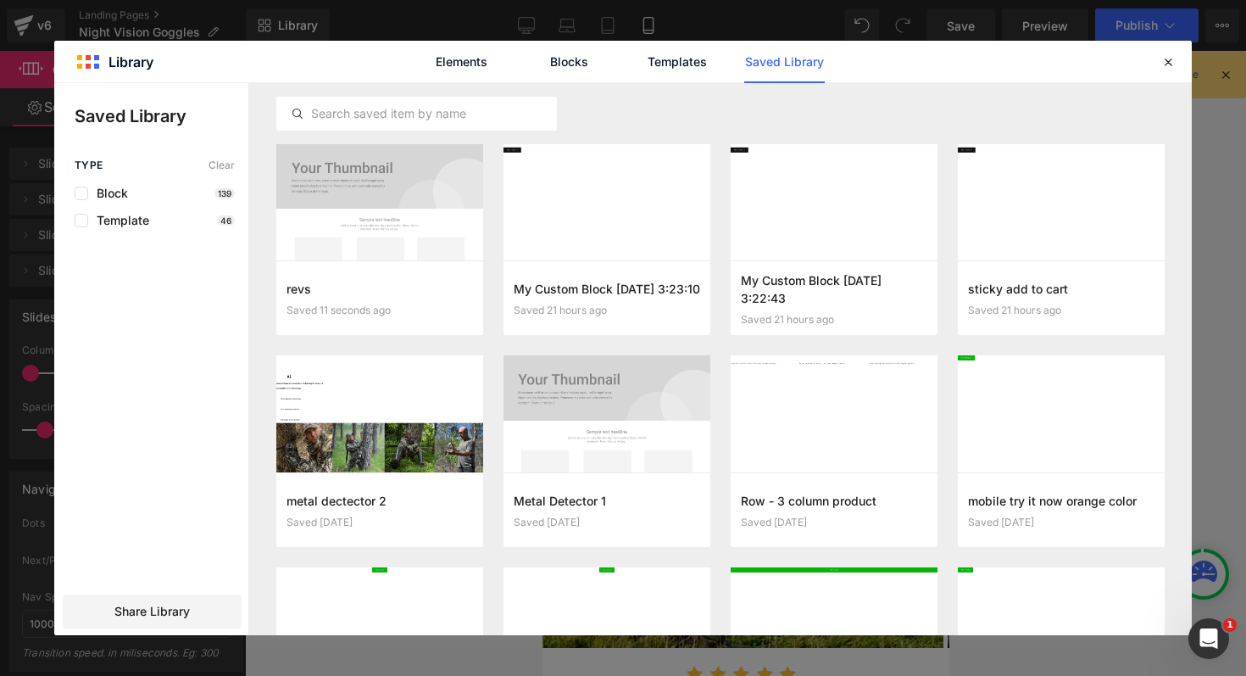
scroll to position [0, 609]
click at [0, 0] on div "Type Clear Block 139 Template 46" at bounding box center [0, 0] width 0 height 0
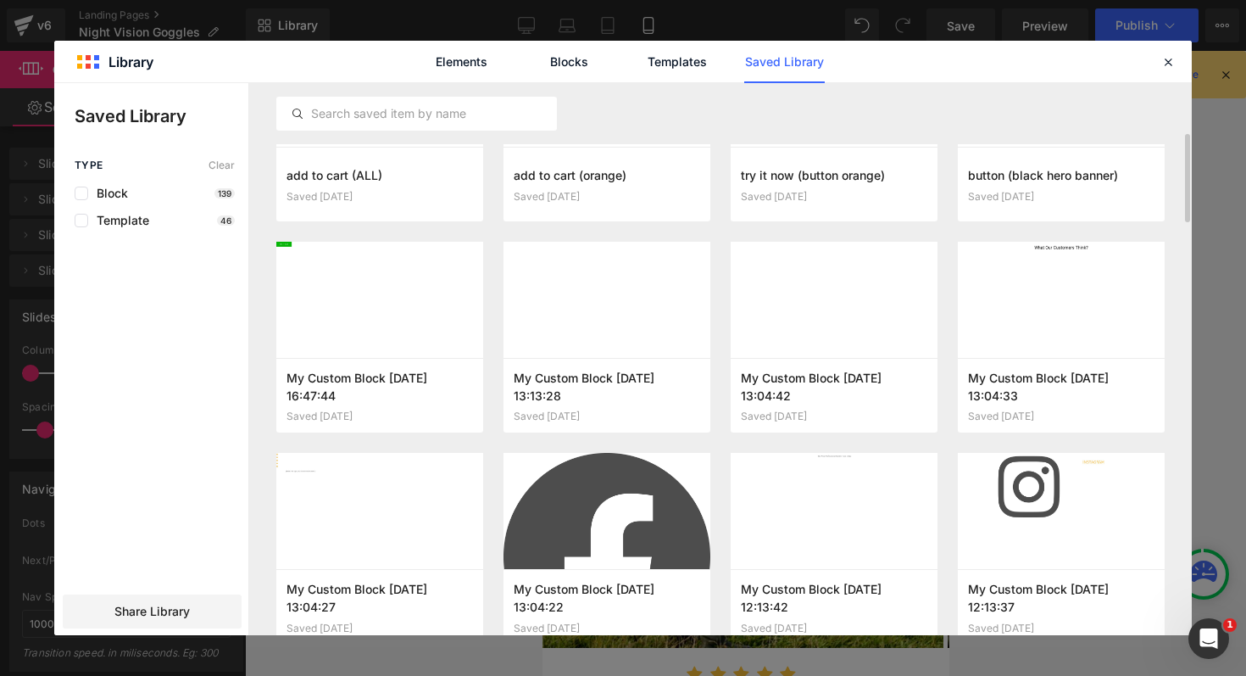
scroll to position [507, 0]
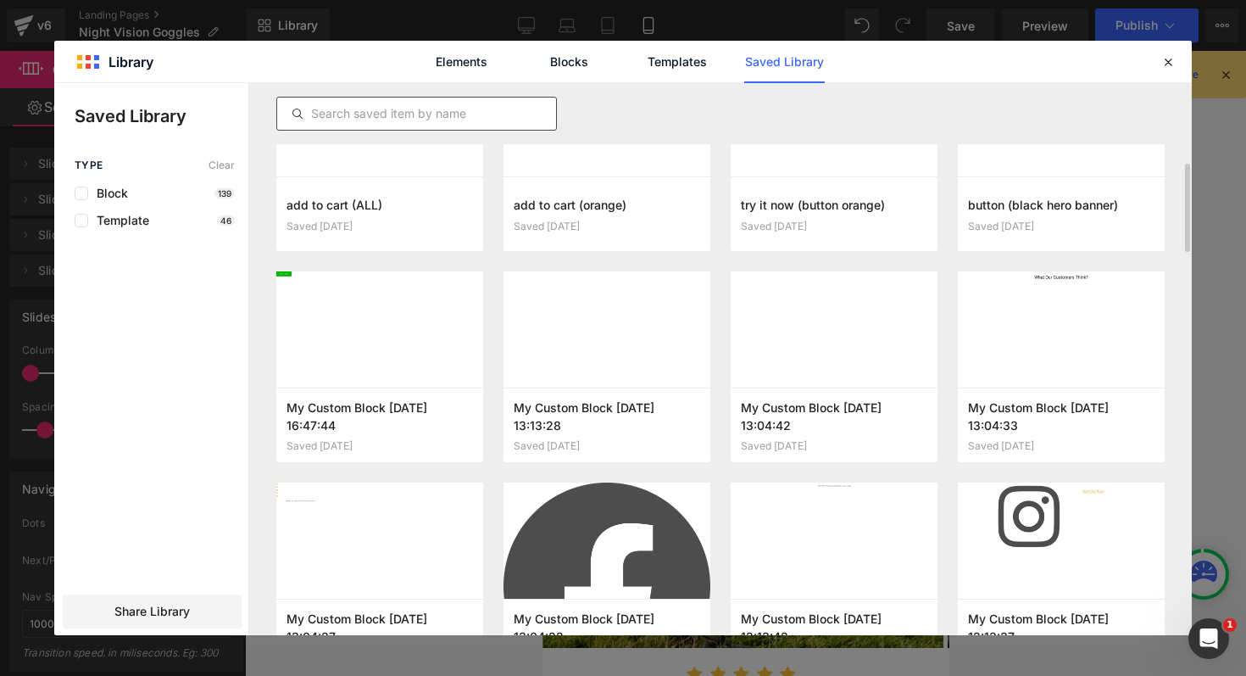
click at [468, 114] on input "text" at bounding box center [416, 113] width 279 height 20
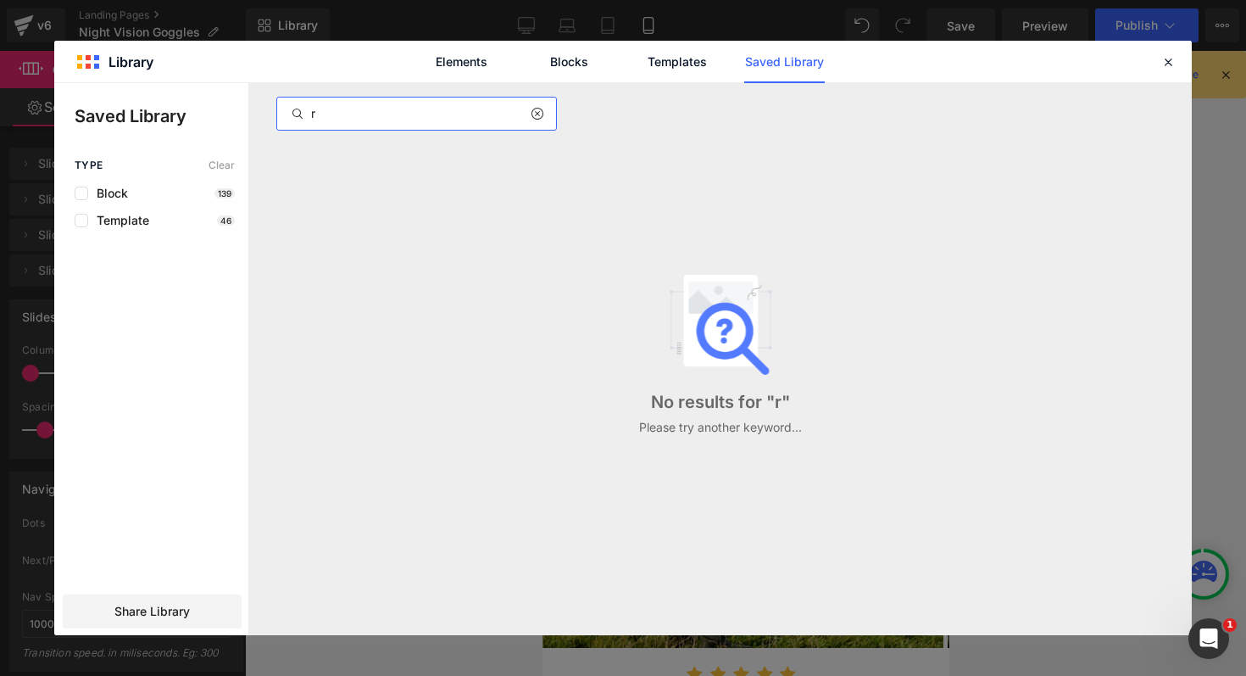
scroll to position [0, 304]
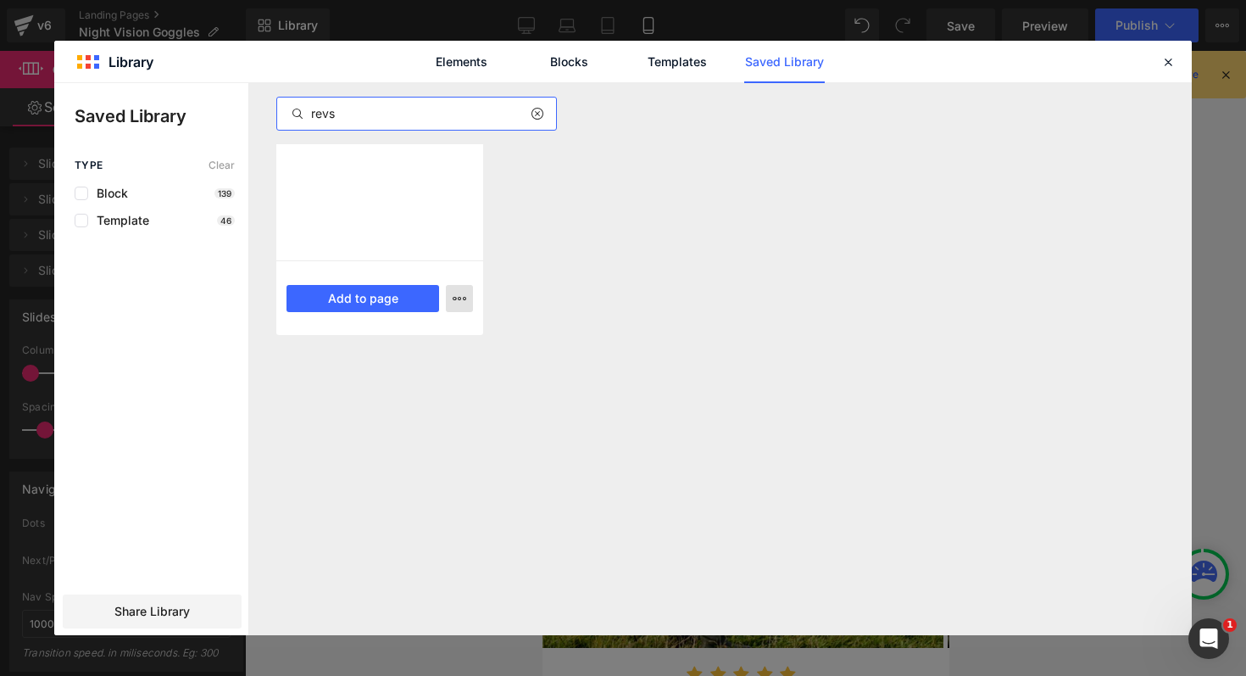
type input "revs"
click at [459, 305] on button "button" at bounding box center [459, 298] width 27 height 27
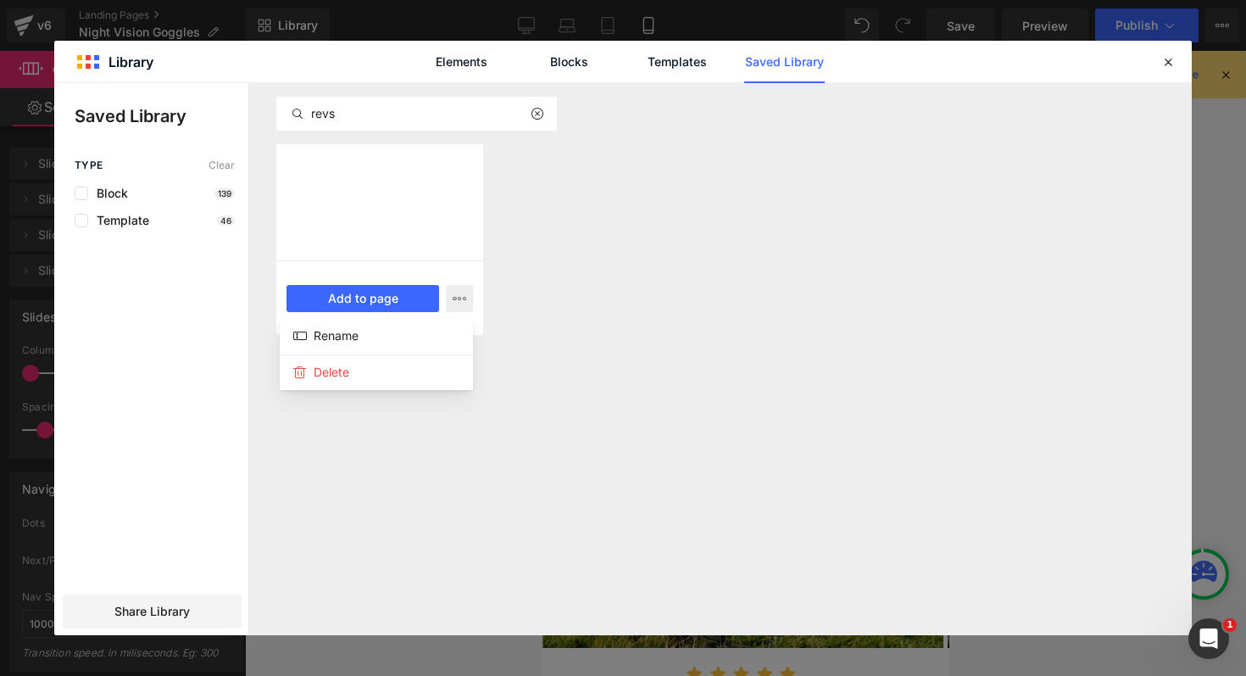
click at [590, 309] on div at bounding box center [623, 359] width 1138 height 552
click at [426, 203] on div at bounding box center [379, 202] width 207 height 116
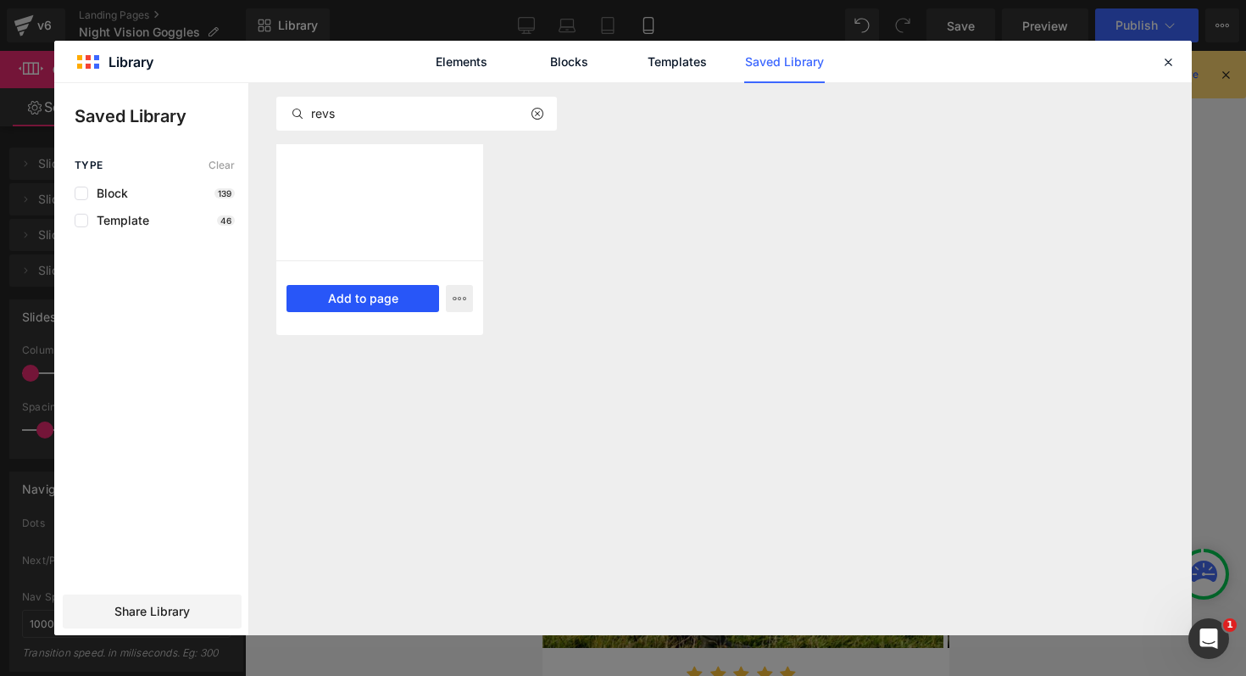
click at [393, 303] on button "Add to page" at bounding box center [363, 298] width 153 height 27
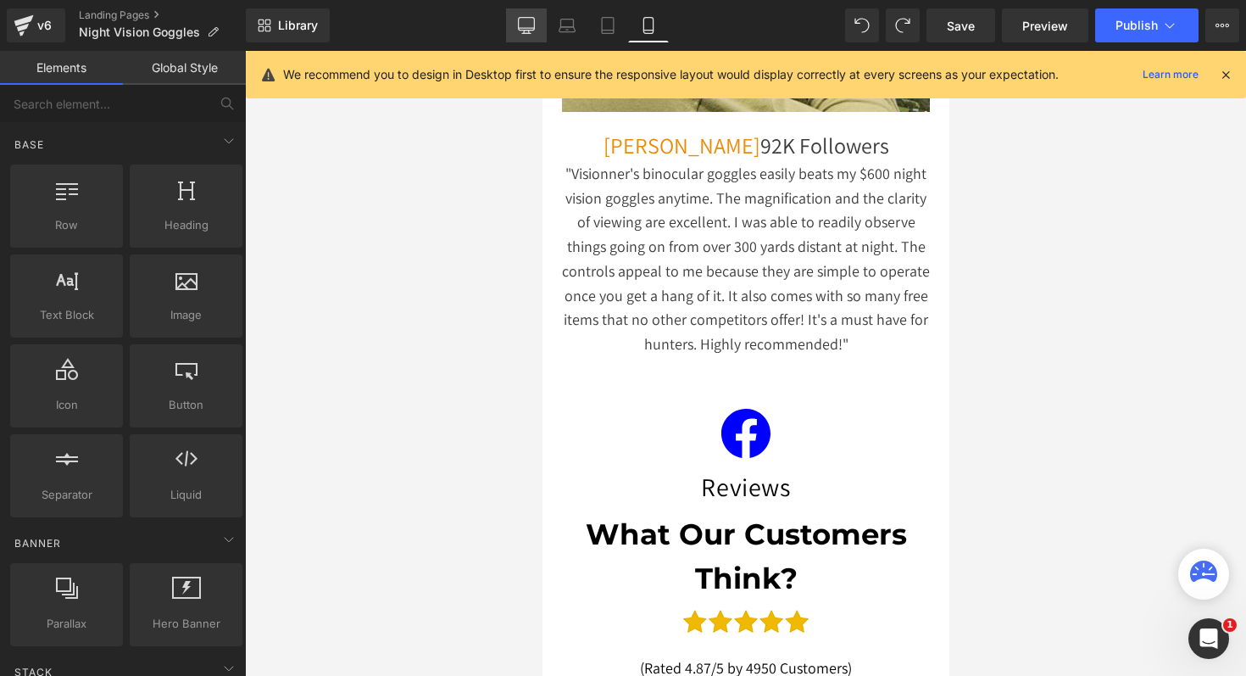
scroll to position [0, 304]
click at [530, 36] on link "Desktop" at bounding box center [526, 25] width 41 height 34
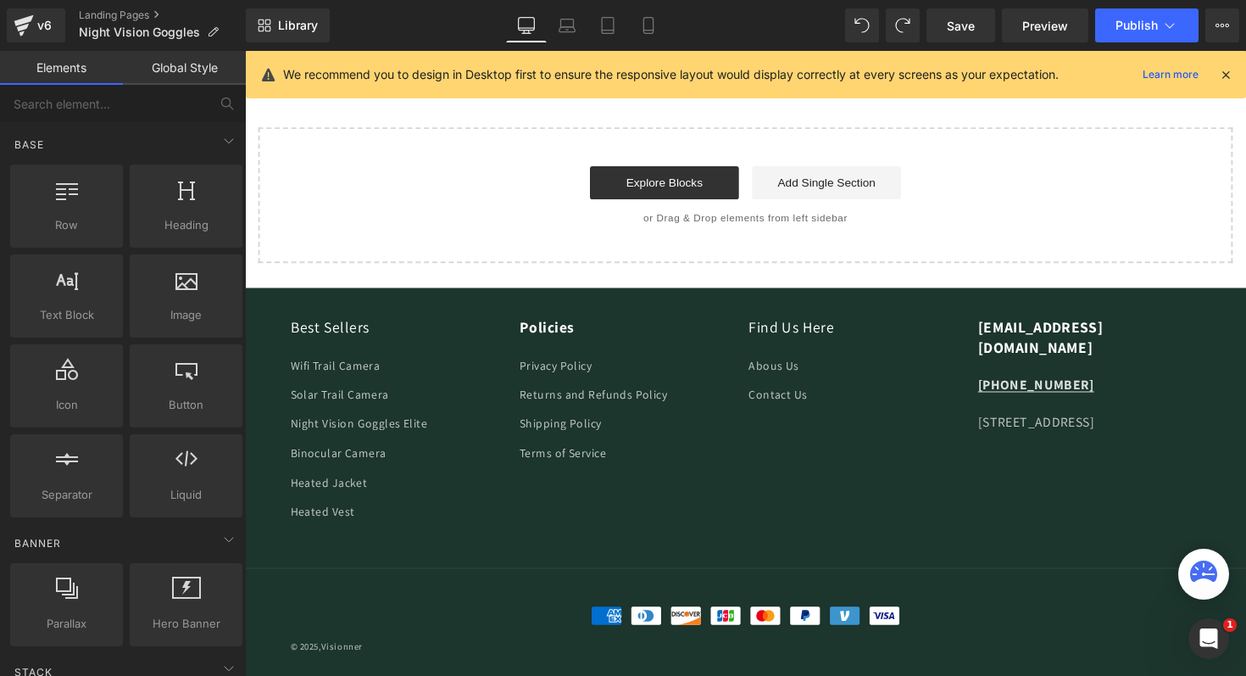
scroll to position [0, 890]
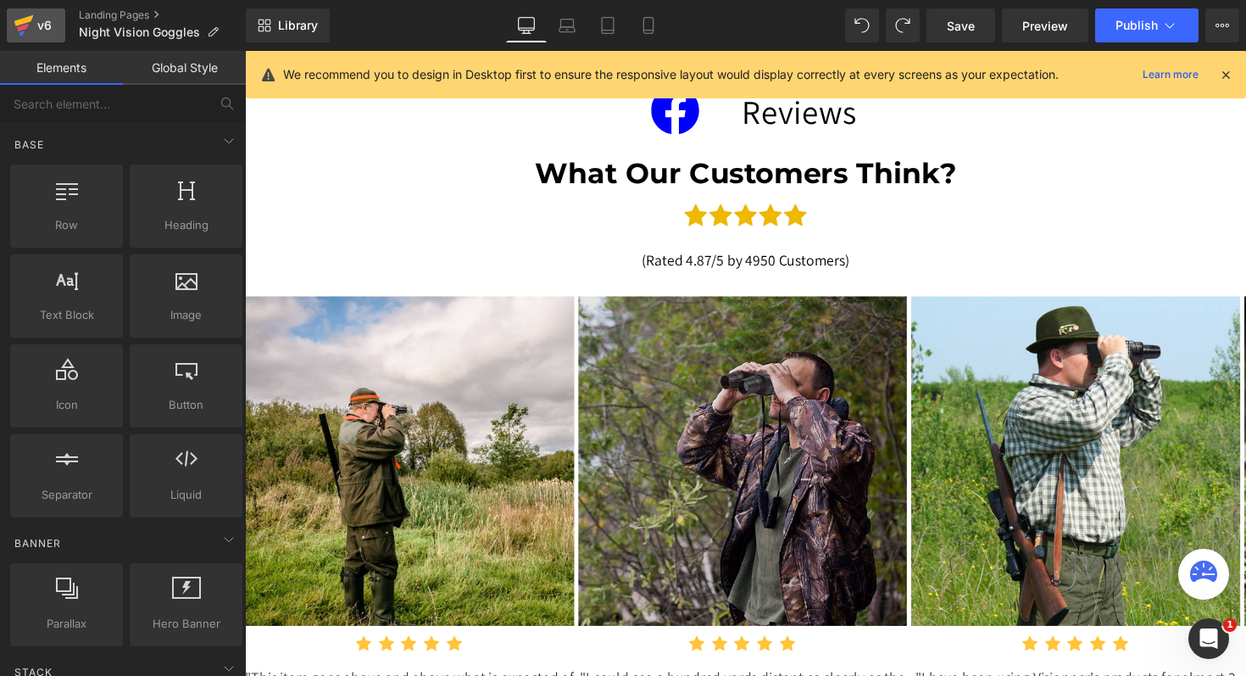
click at [31, 23] on icon at bounding box center [24, 25] width 20 height 42
